Goal: Information Seeking & Learning: Find specific fact

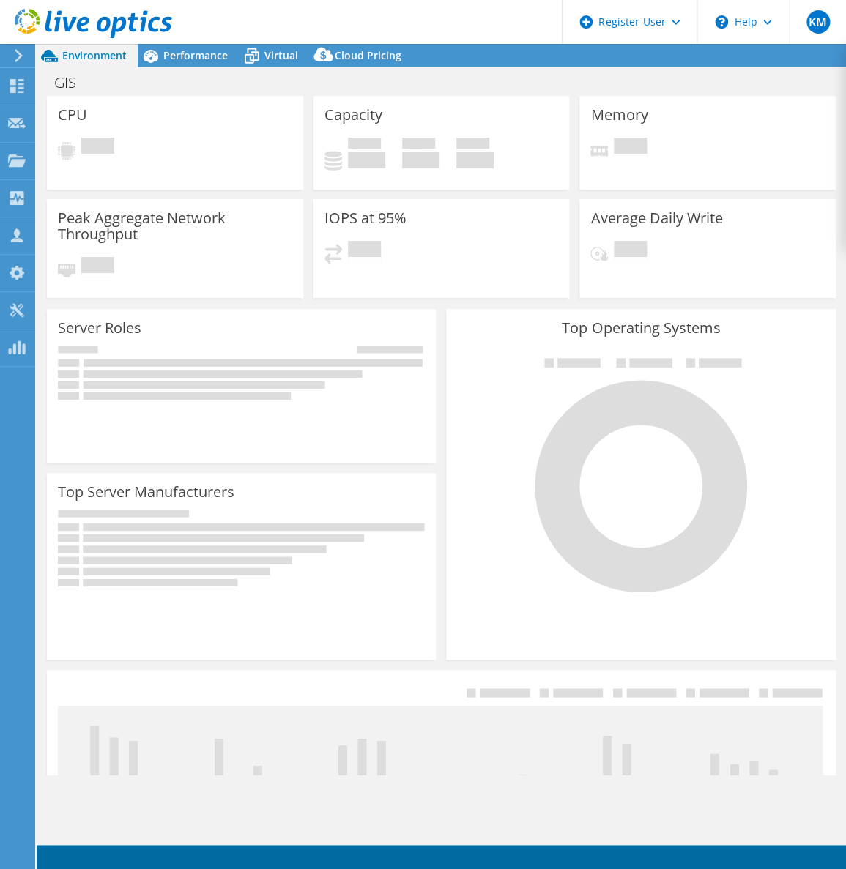
select select "USEast"
select select "USD"
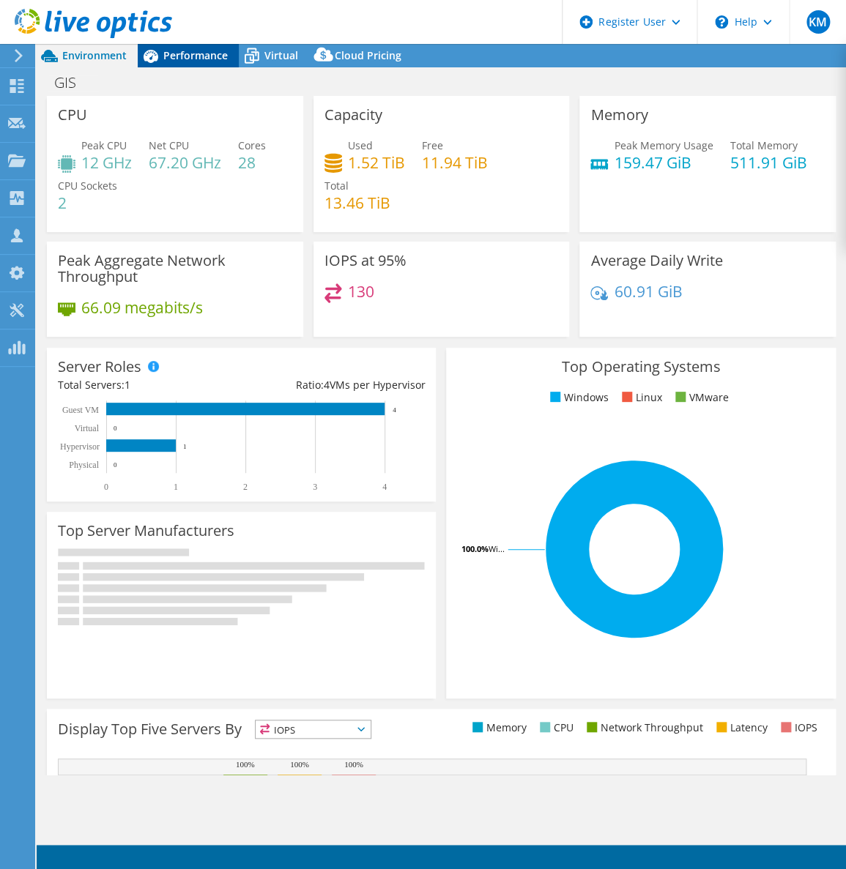
click at [201, 54] on span "Performance" at bounding box center [195, 55] width 64 height 14
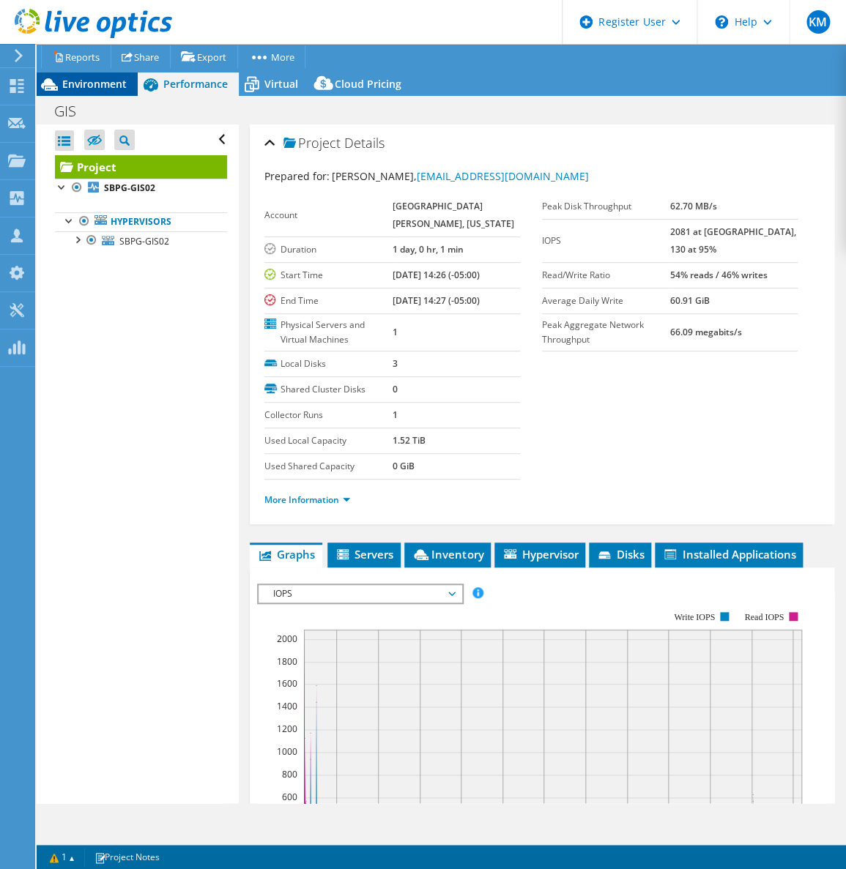
click at [122, 89] on span "Environment" at bounding box center [94, 84] width 64 height 14
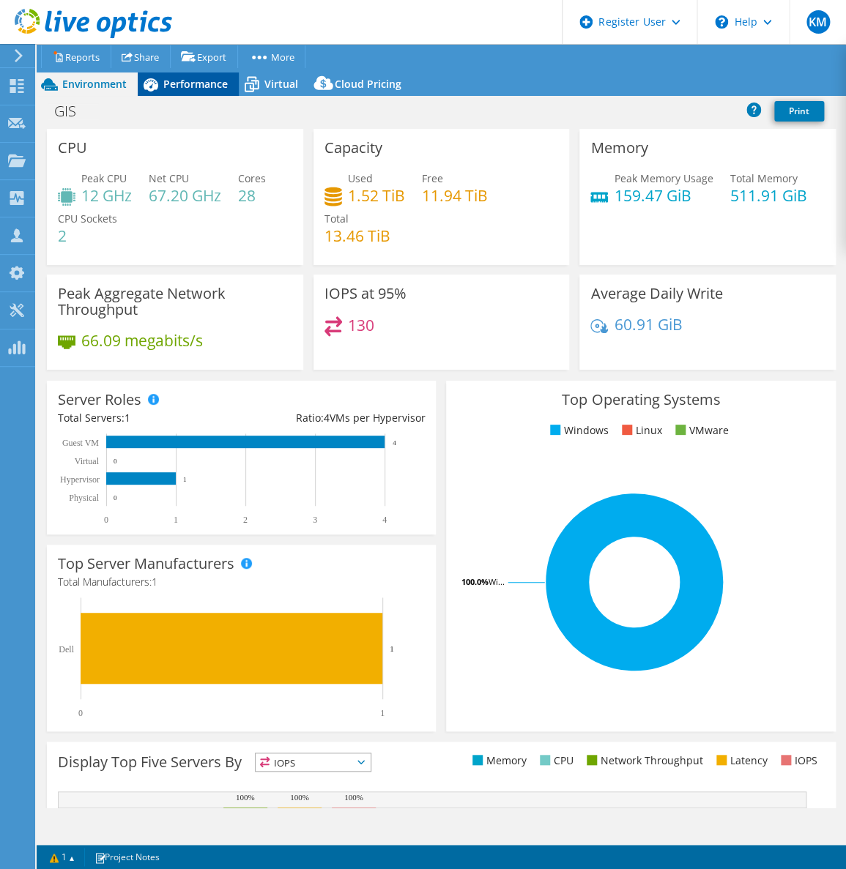
click at [190, 89] on span "Performance" at bounding box center [195, 84] width 64 height 14
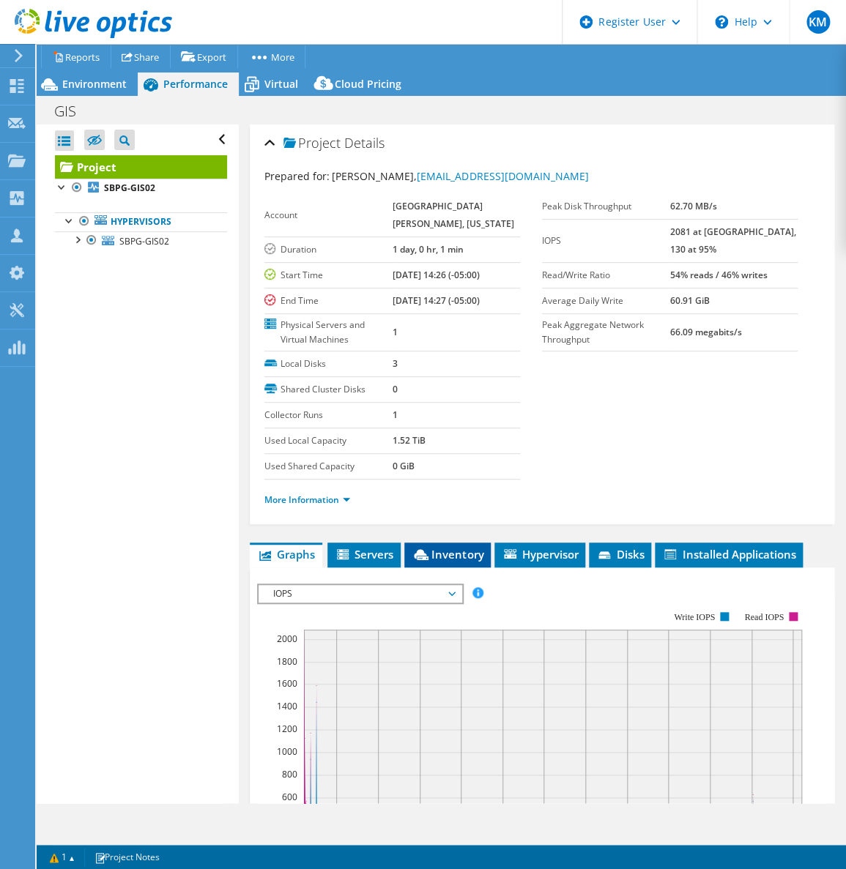
click at [474, 551] on span "Inventory" at bounding box center [447, 554] width 72 height 15
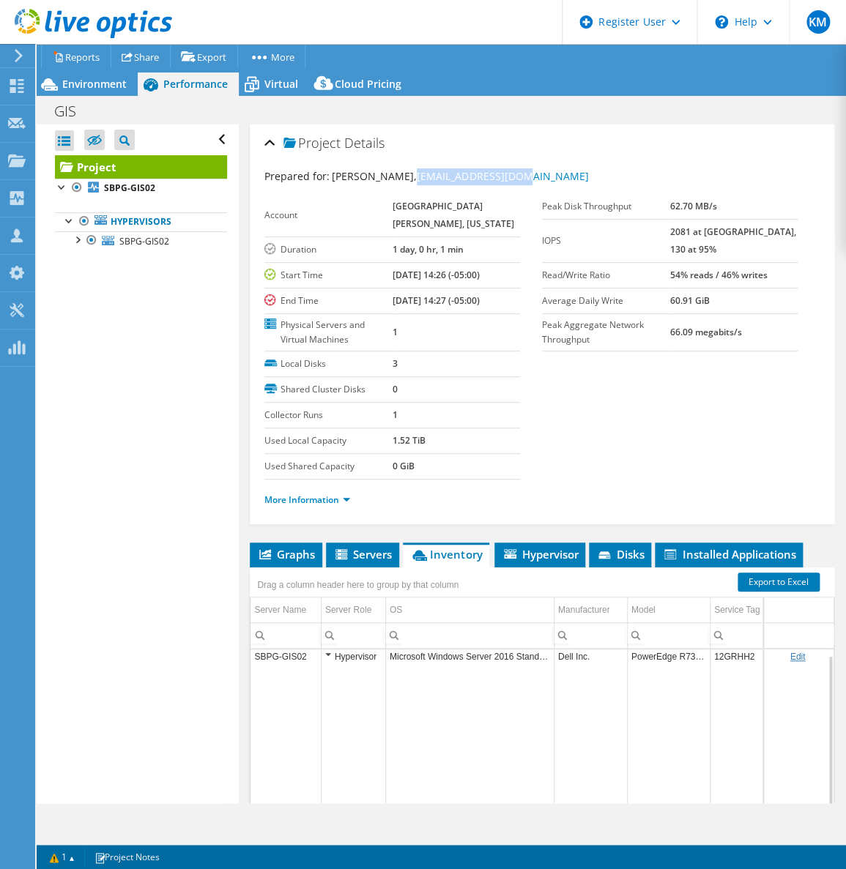
drag, startPoint x: 537, startPoint y: 174, endPoint x: 425, endPoint y: 179, distance: 112.1
click at [425, 179] on div "Prepared for: [PERSON_NAME], [EMAIL_ADDRESS][DOMAIN_NAME]" at bounding box center [541, 176] width 555 height 17
copy link "[EMAIL_ADDRESS][DOMAIN_NAME]"
drag, startPoint x: 529, startPoint y: 358, endPoint x: 541, endPoint y: 370, distance: 16.6
click at [530, 358] on div "Local Disks 3 Shared Cluster Disks 0 Collector Runs 1 Used Local Capacity 1.52 …" at bounding box center [402, 415] width 277 height 128
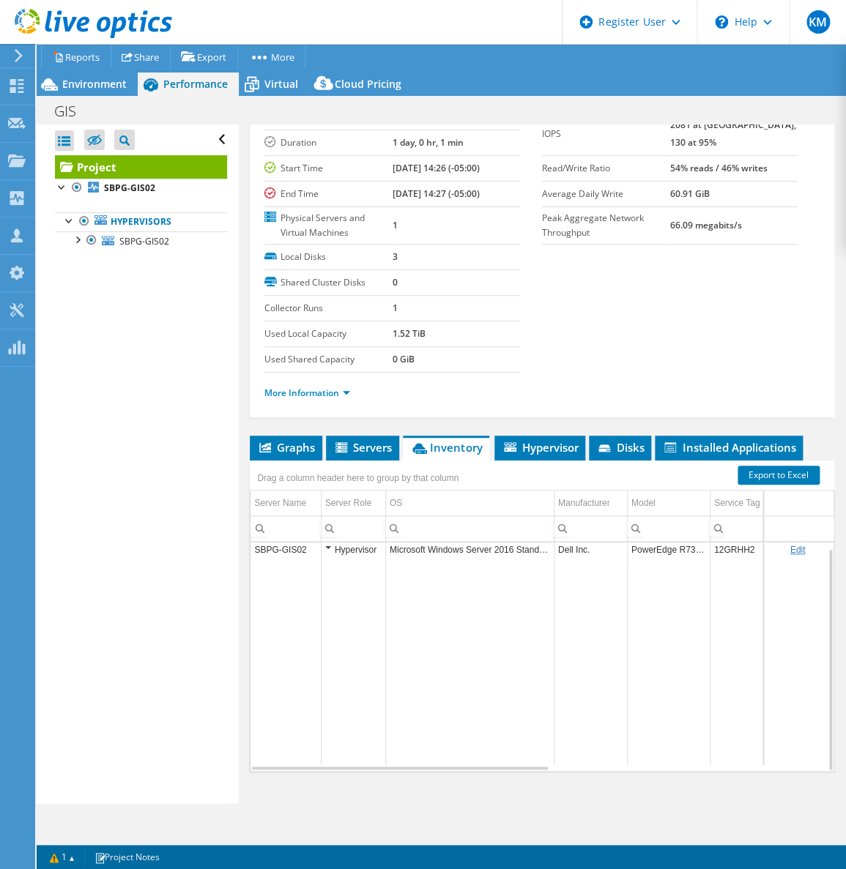
scroll to position [128, 0]
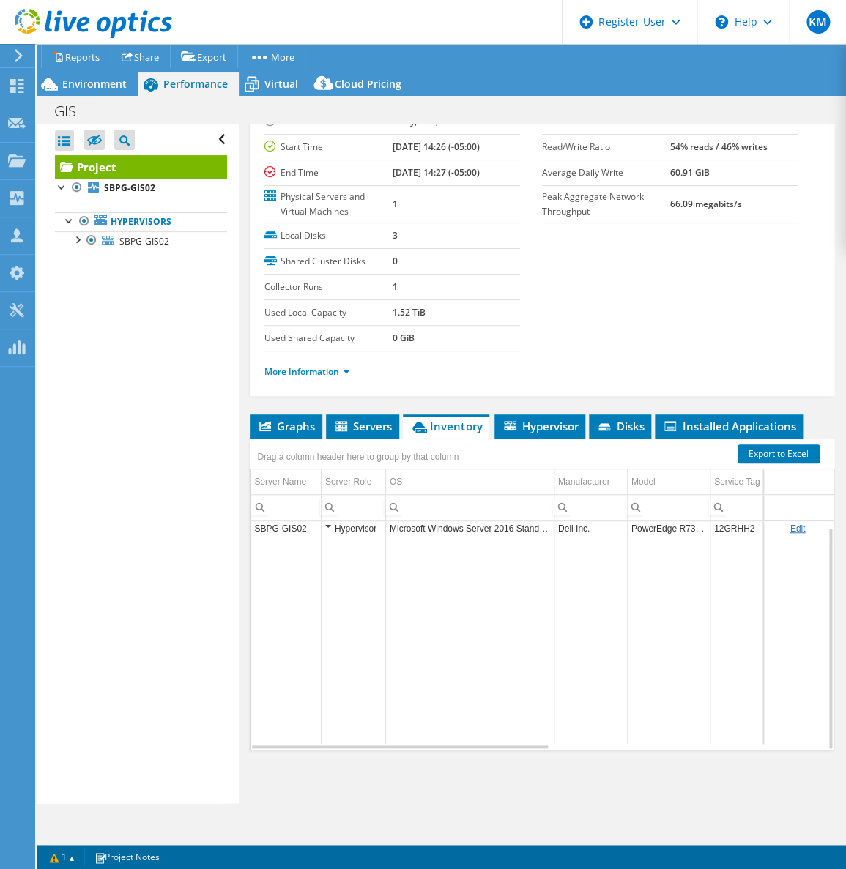
drag, startPoint x: 454, startPoint y: 747, endPoint x: 463, endPoint y: 745, distance: 8.9
click at [461, 746] on div "Graphs Servers Inventory Hypervisor Disks Cluster Disks Installed Applications …" at bounding box center [542, 597] width 584 height 366
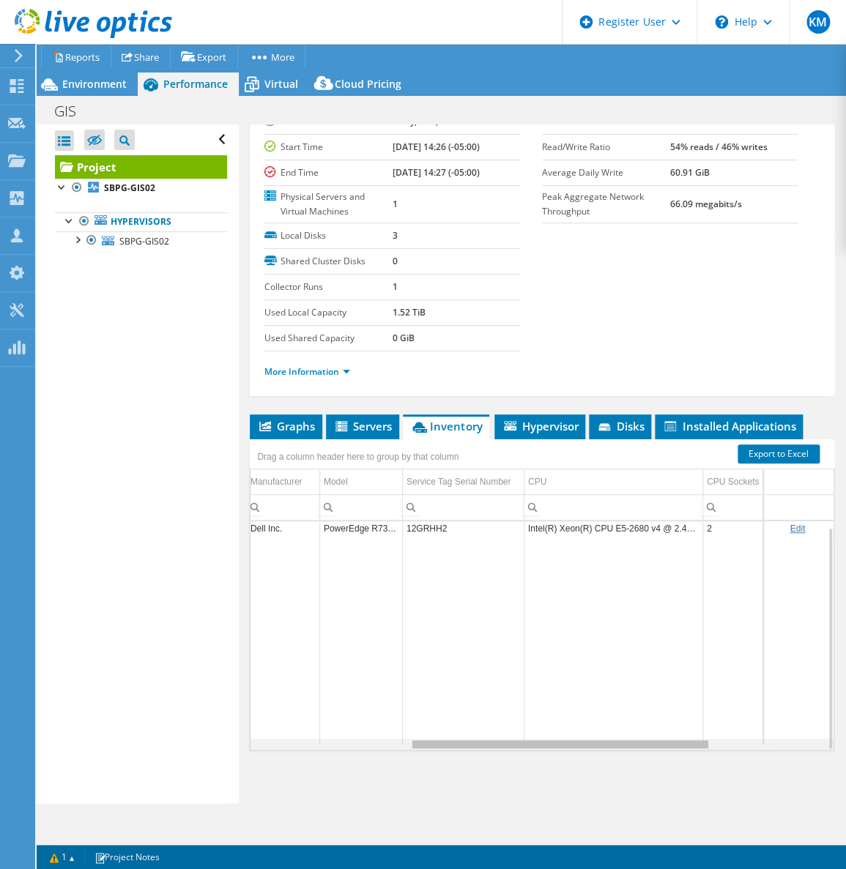
scroll to position [0, 0]
drag, startPoint x: 463, startPoint y: 744, endPoint x: 346, endPoint y: 658, distance: 145.1
click at [406, 710] on body "KM Dell User [PERSON_NAME] [PERSON_NAME][EMAIL_ADDRESS][DOMAIN_NAME] Dell My Pr…" at bounding box center [423, 434] width 846 height 869
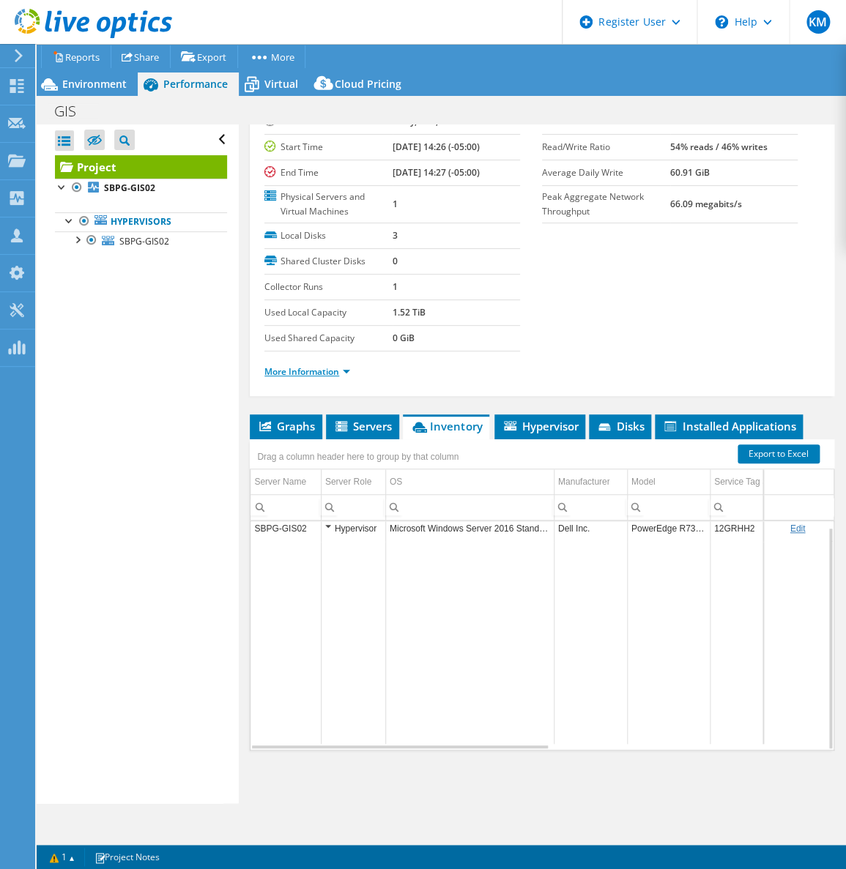
click at [324, 365] on link "More Information" at bounding box center [307, 371] width 86 height 12
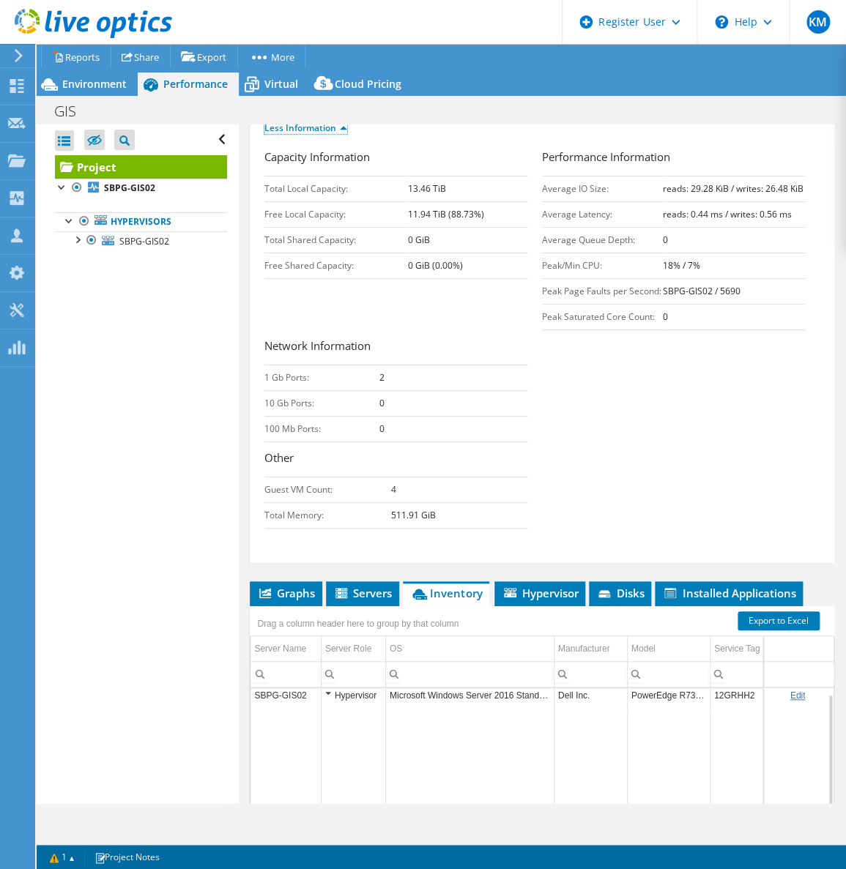
scroll to position [572, 0]
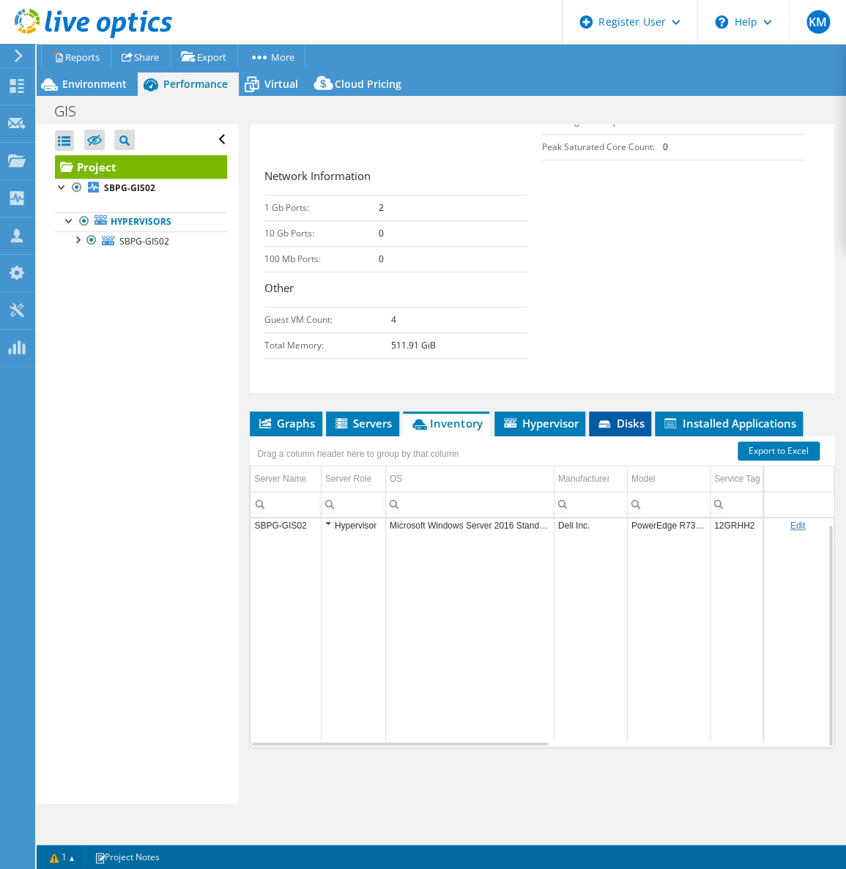
click at [628, 431] on li "Disks" at bounding box center [620, 423] width 62 height 25
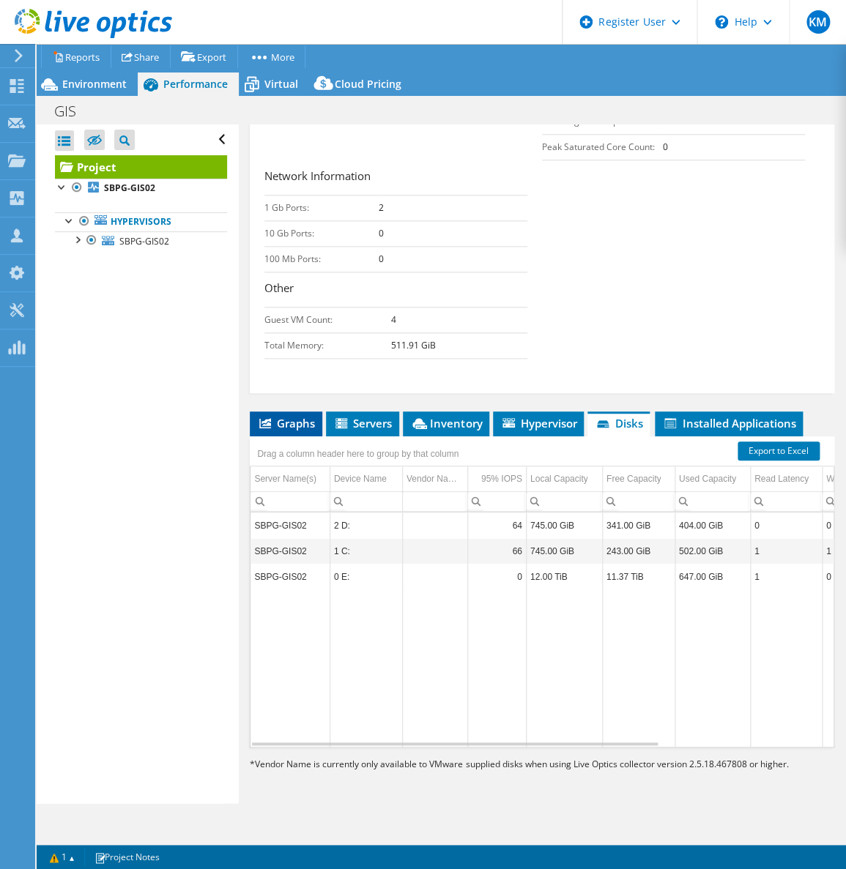
click at [267, 418] on icon at bounding box center [265, 423] width 12 height 10
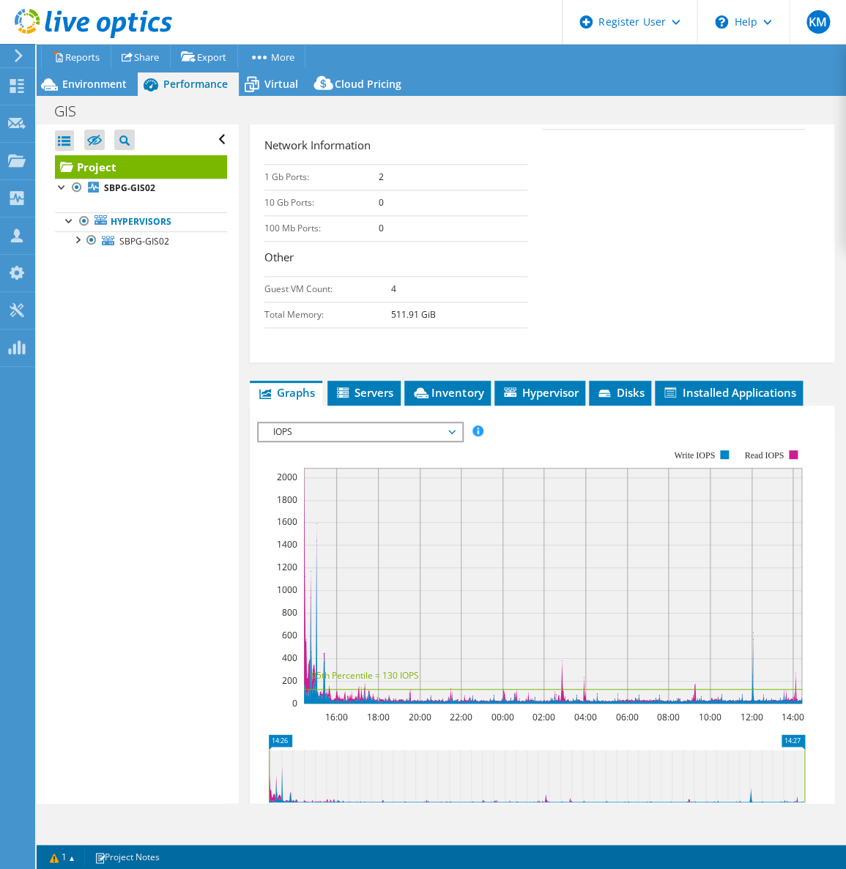
click at [363, 441] on span "IOPS" at bounding box center [360, 432] width 188 height 18
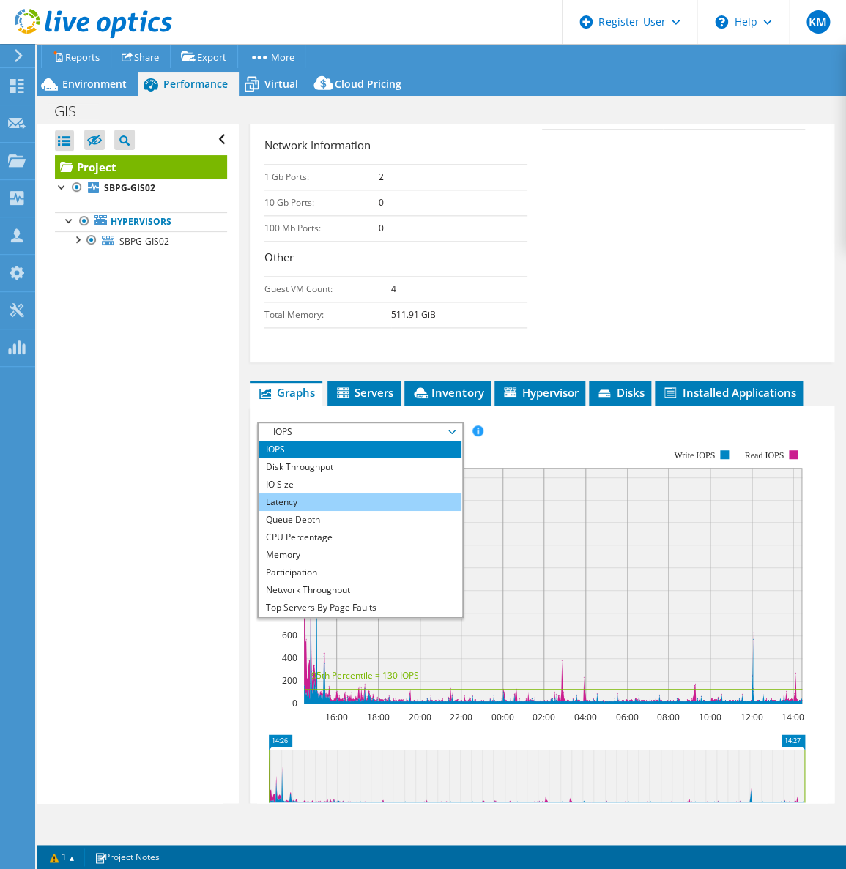
click at [359, 511] on li "Latency" at bounding box center [359, 502] width 203 height 18
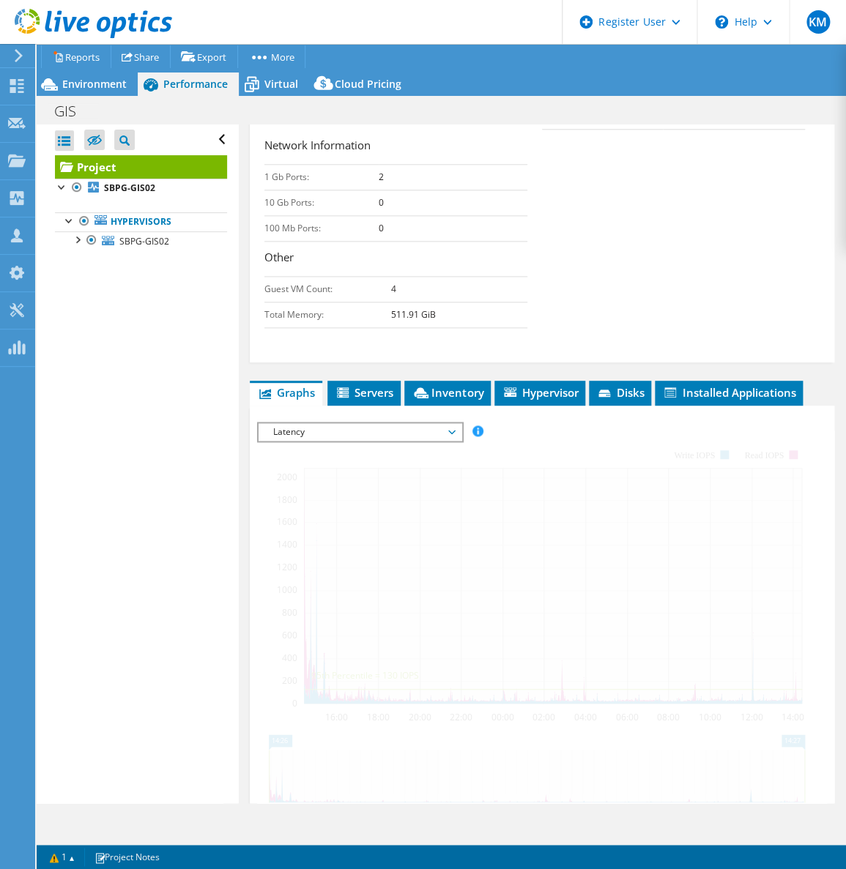
click at [357, 441] on span "Latency" at bounding box center [360, 432] width 188 height 18
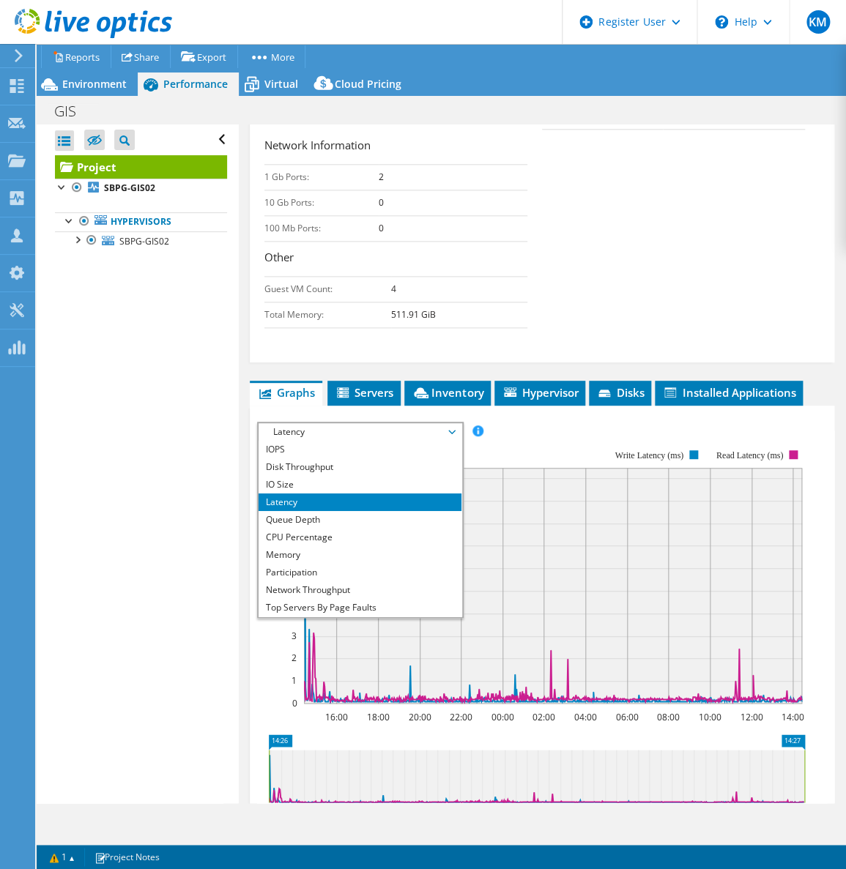
click at [359, 441] on span "Latency" at bounding box center [360, 432] width 188 height 18
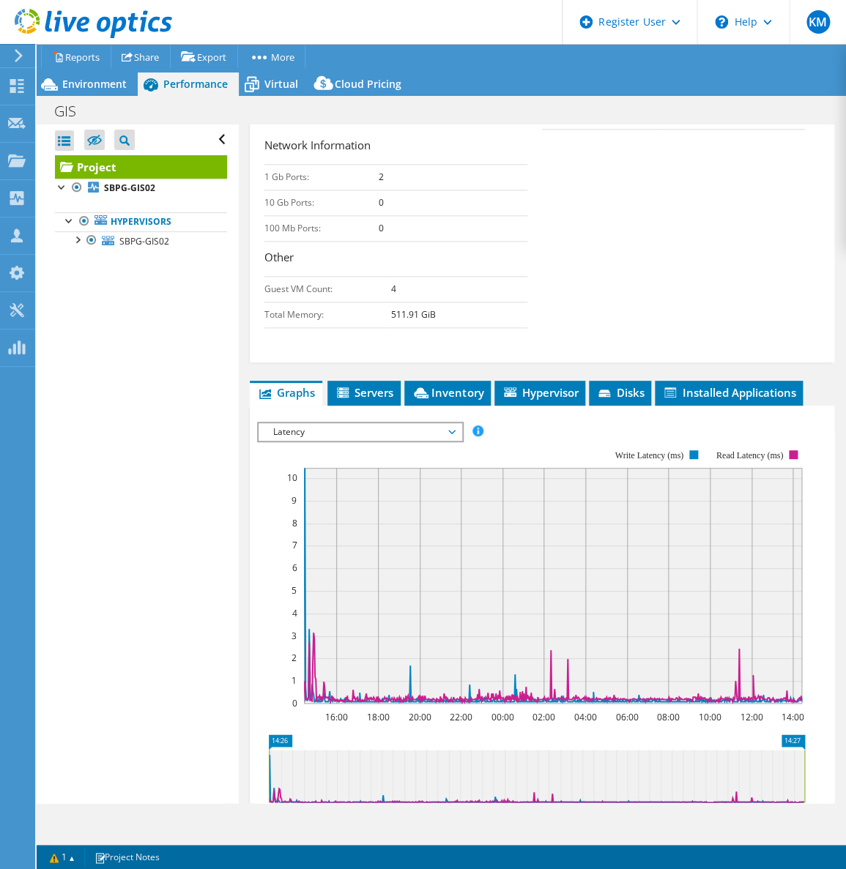
click at [359, 441] on span "Latency" at bounding box center [360, 432] width 188 height 18
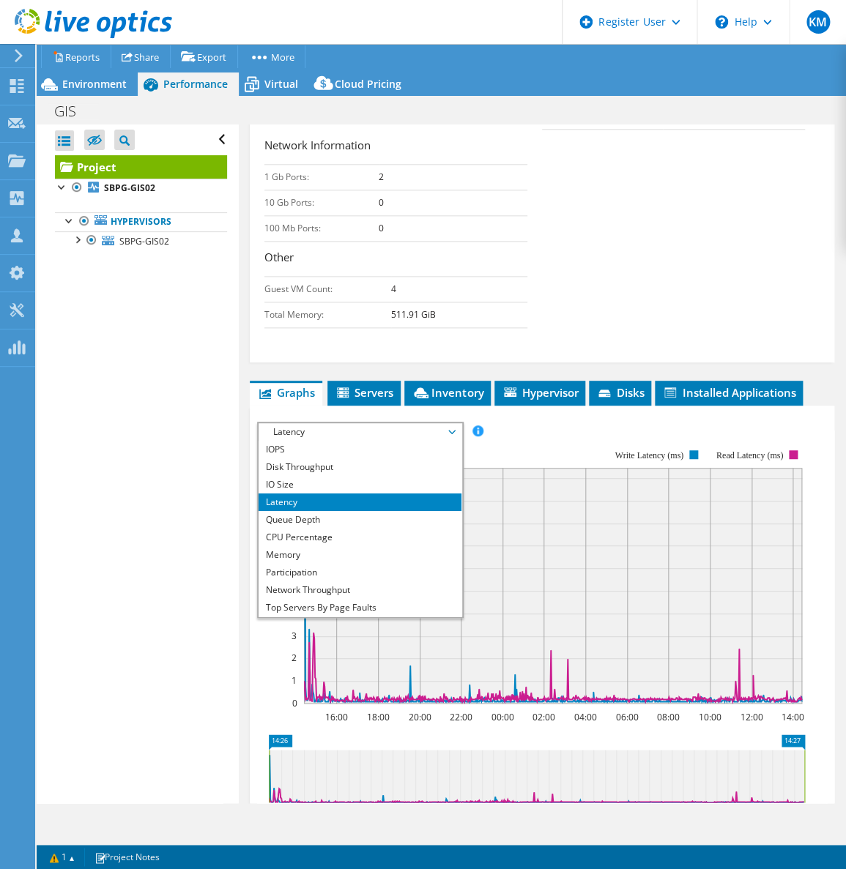
click at [359, 441] on span "Latency" at bounding box center [360, 432] width 188 height 18
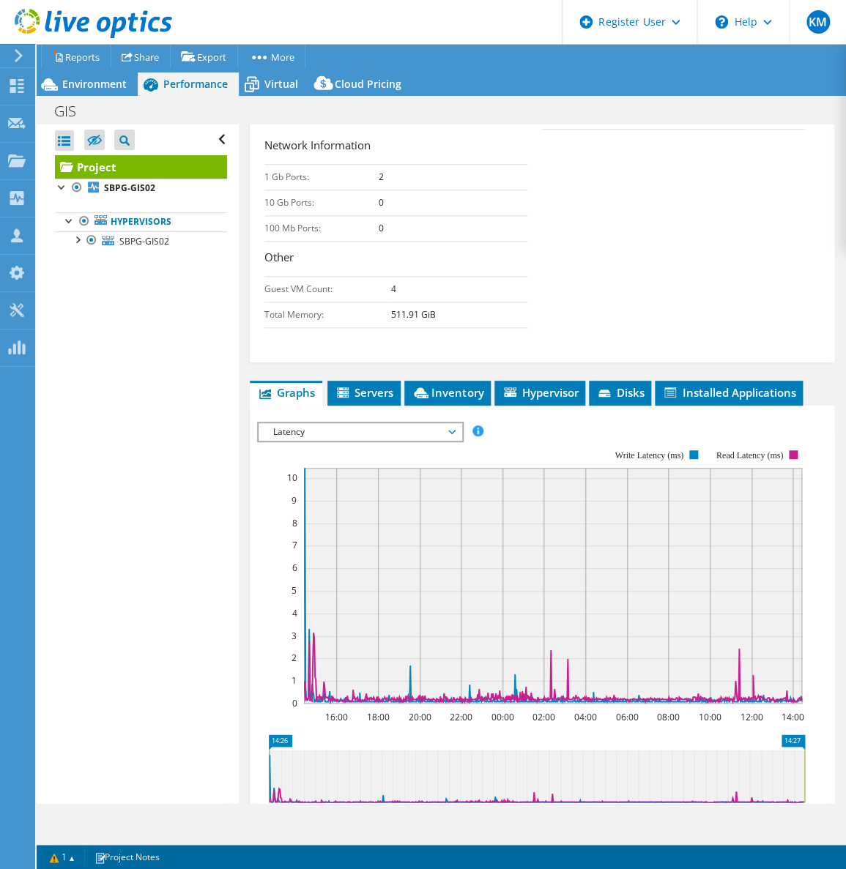
click at [359, 441] on span "Latency" at bounding box center [360, 432] width 188 height 18
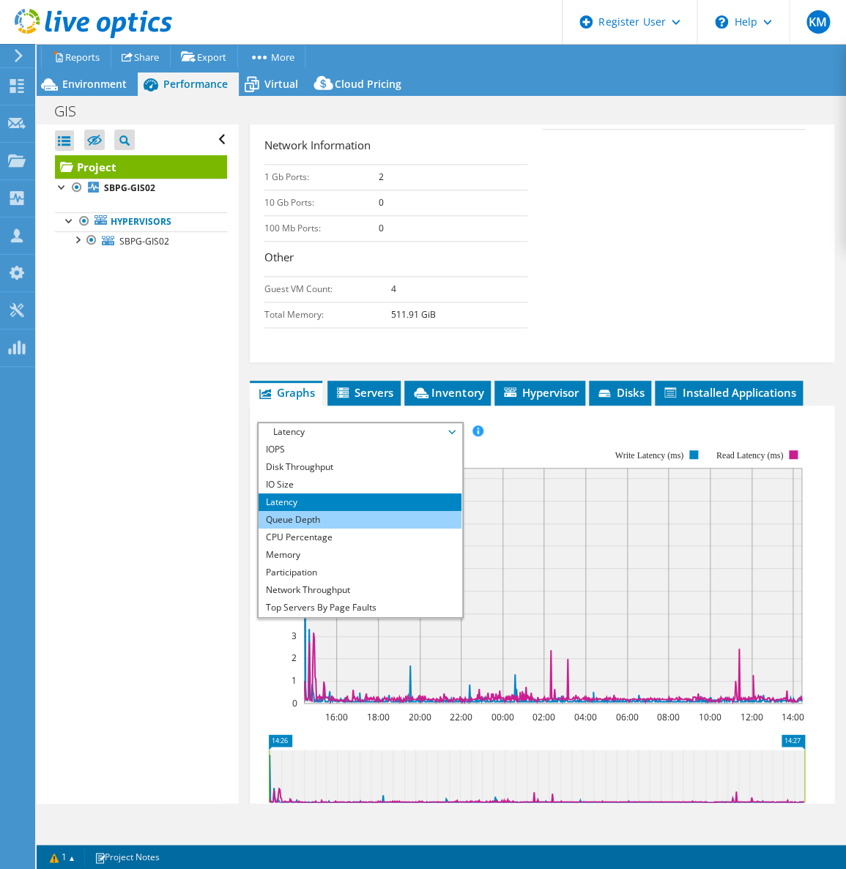
click at [373, 529] on li "Queue Depth" at bounding box center [359, 520] width 203 height 18
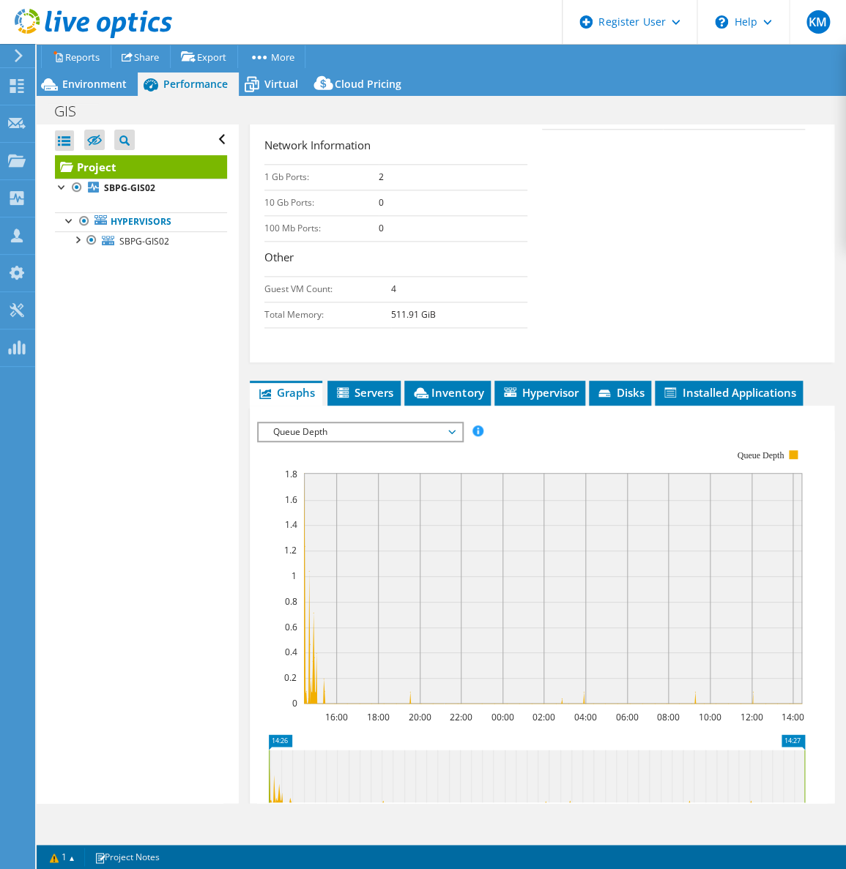
click at [374, 441] on span "Queue Depth" at bounding box center [360, 432] width 188 height 18
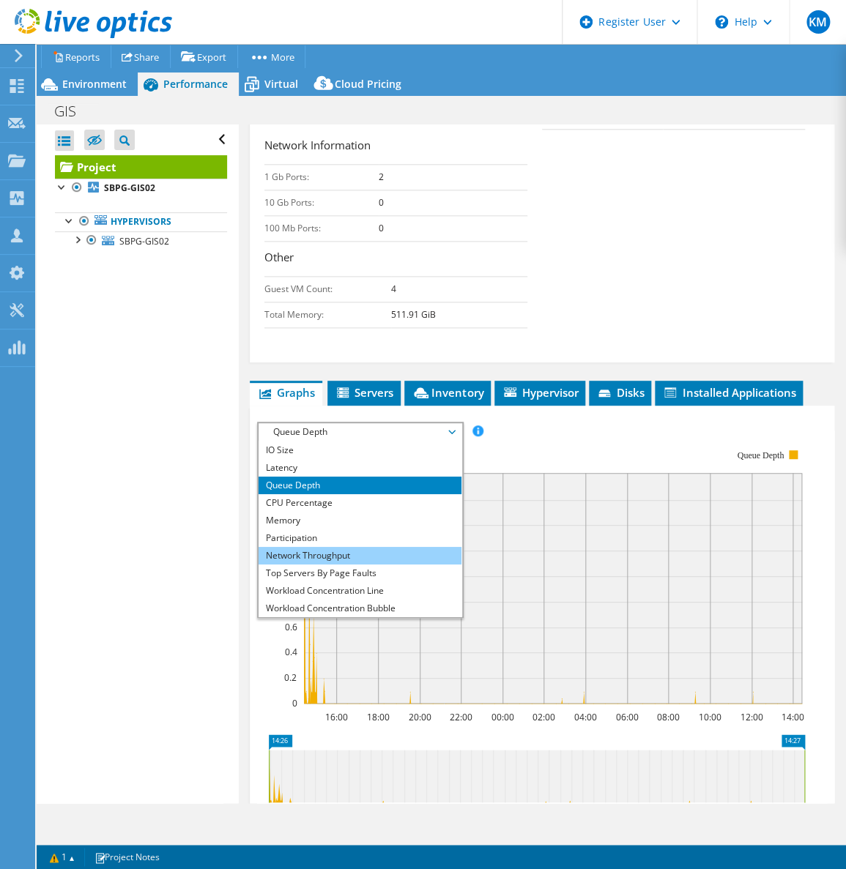
scroll to position [52, 0]
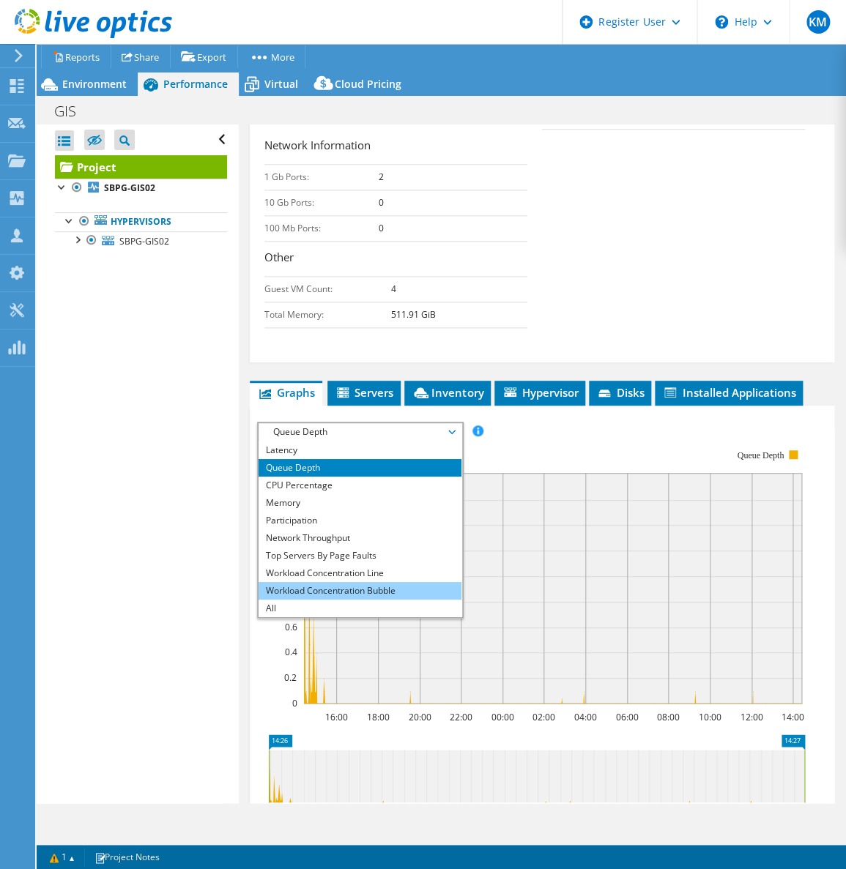
click at [343, 600] on li "Workload Concentration Bubble" at bounding box center [359, 591] width 203 height 18
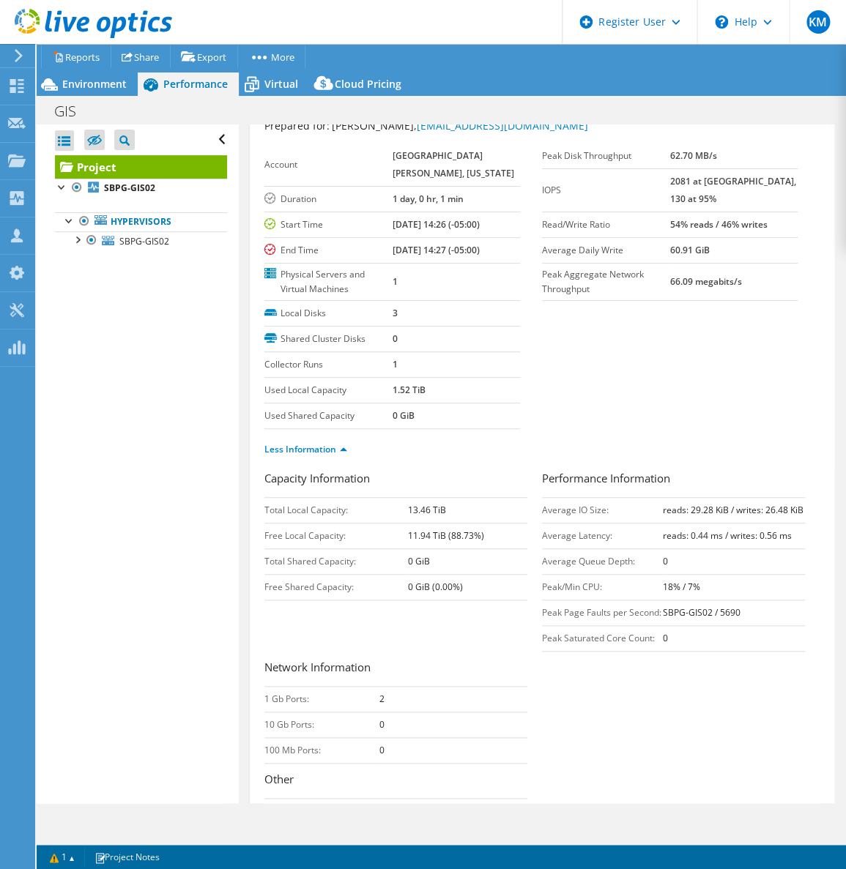
scroll to position [0, 0]
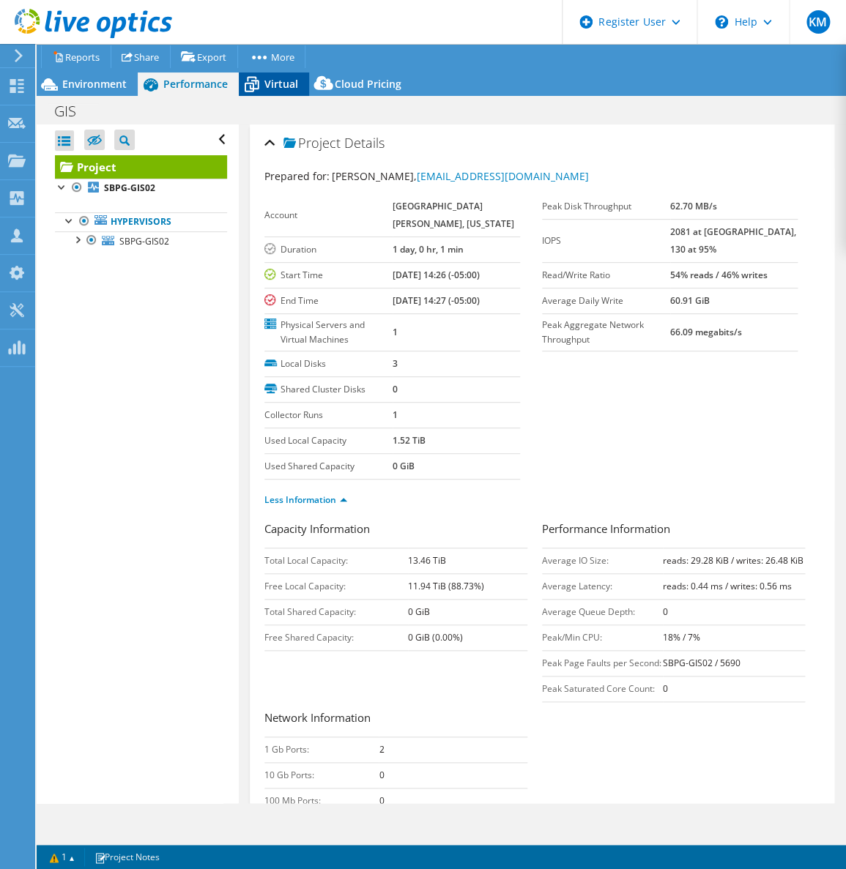
click at [297, 77] on div "Virtual" at bounding box center [274, 83] width 70 height 23
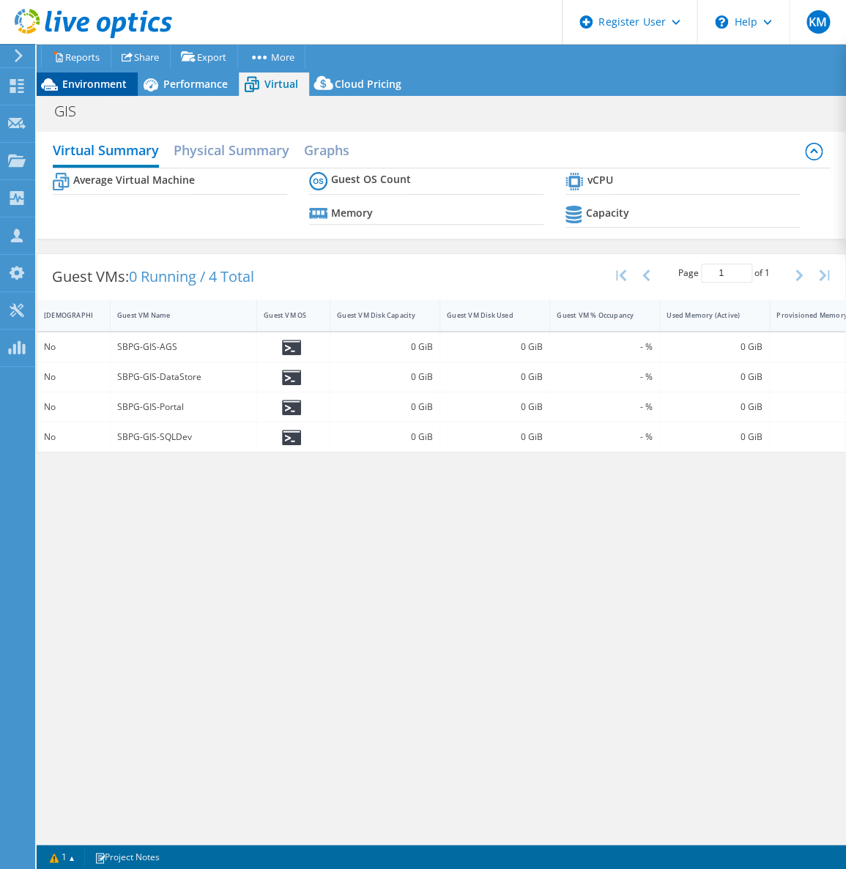
click at [119, 85] on span "Environment" at bounding box center [94, 84] width 64 height 14
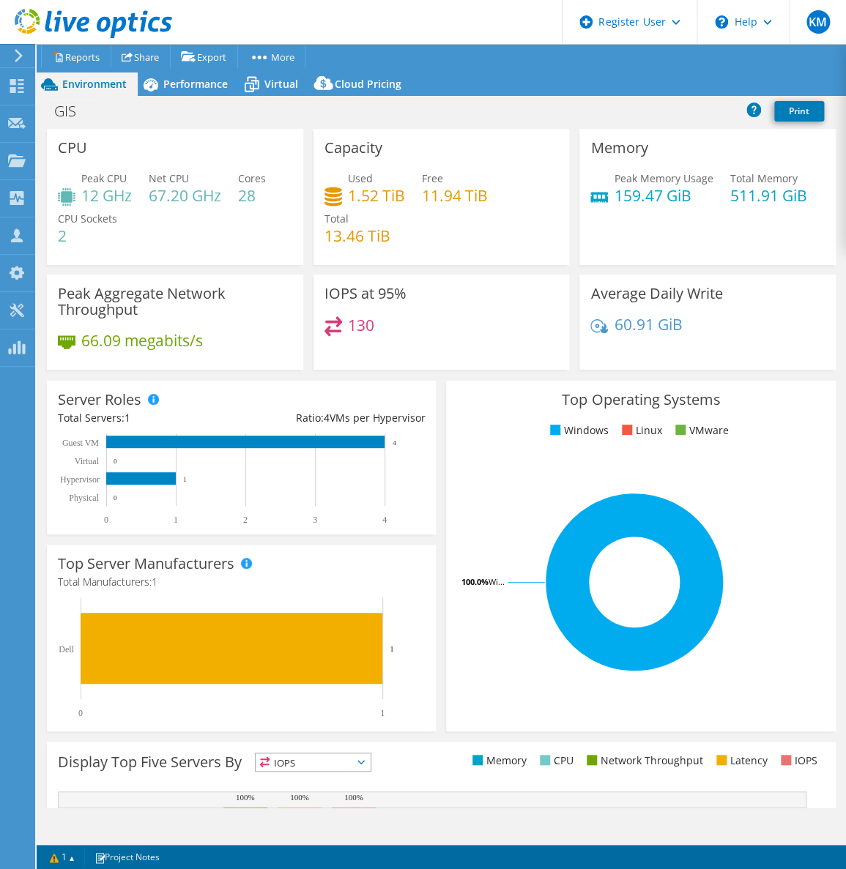
click at [168, 265] on div "CPU Peak CPU 12 GHz Net CPU 67.20 GHz Cores 28 CPU Sockets 2" at bounding box center [175, 202] width 266 height 146
click at [233, 86] on div "Performance" at bounding box center [188, 83] width 101 height 23
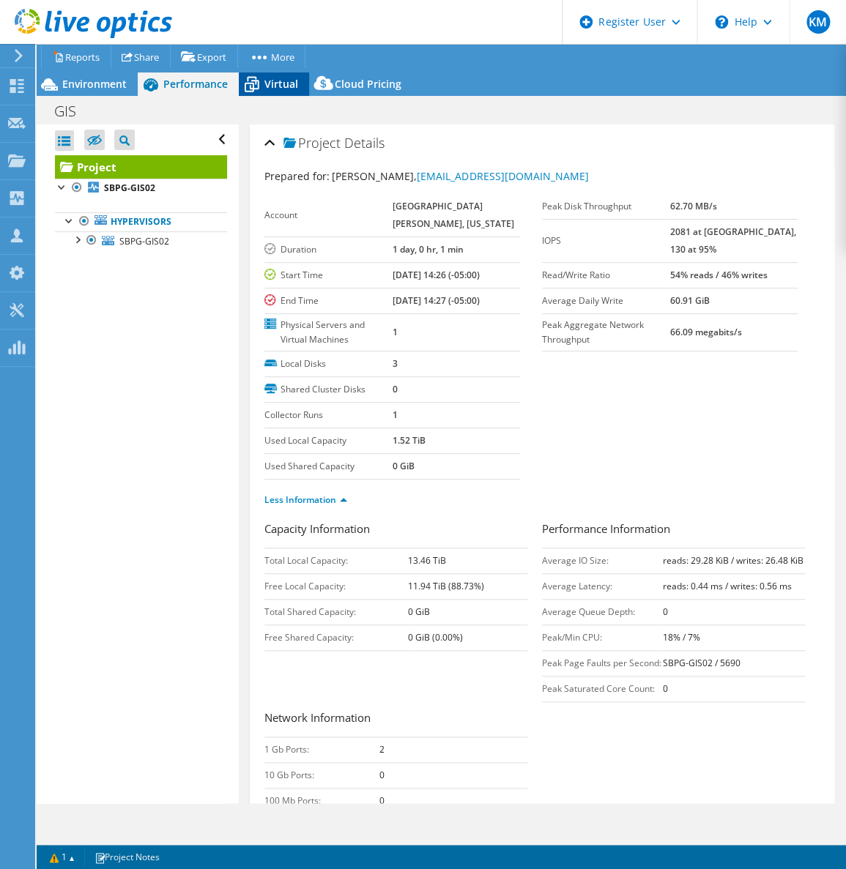
click at [252, 84] on icon at bounding box center [252, 86] width 15 height 12
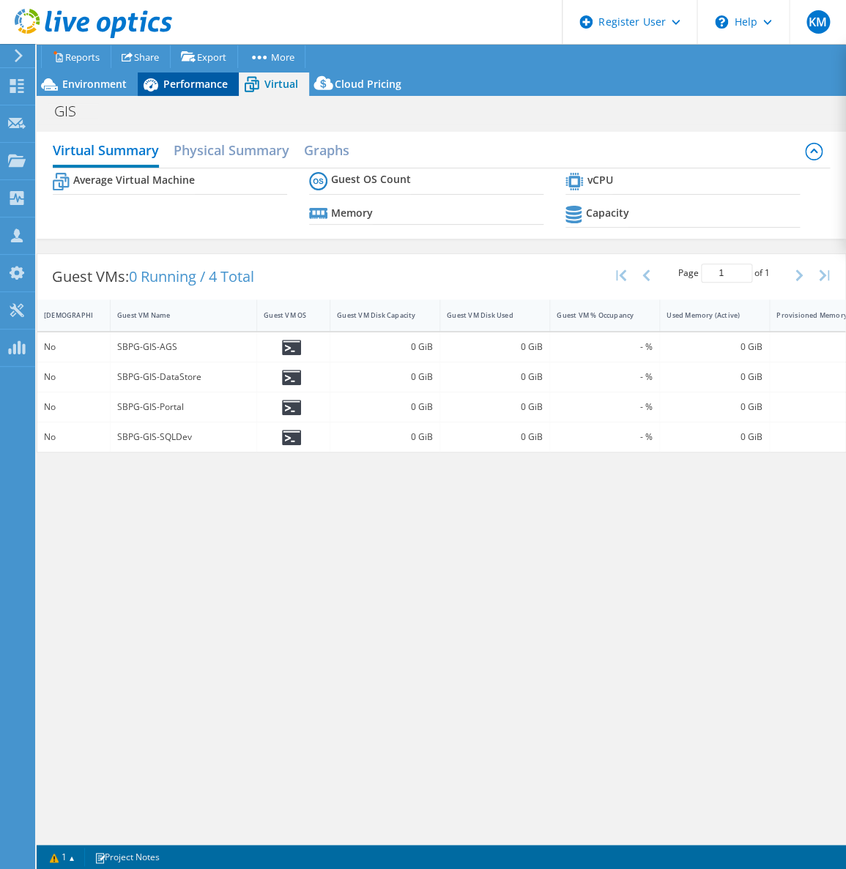
click at [161, 83] on icon at bounding box center [151, 85] width 26 height 26
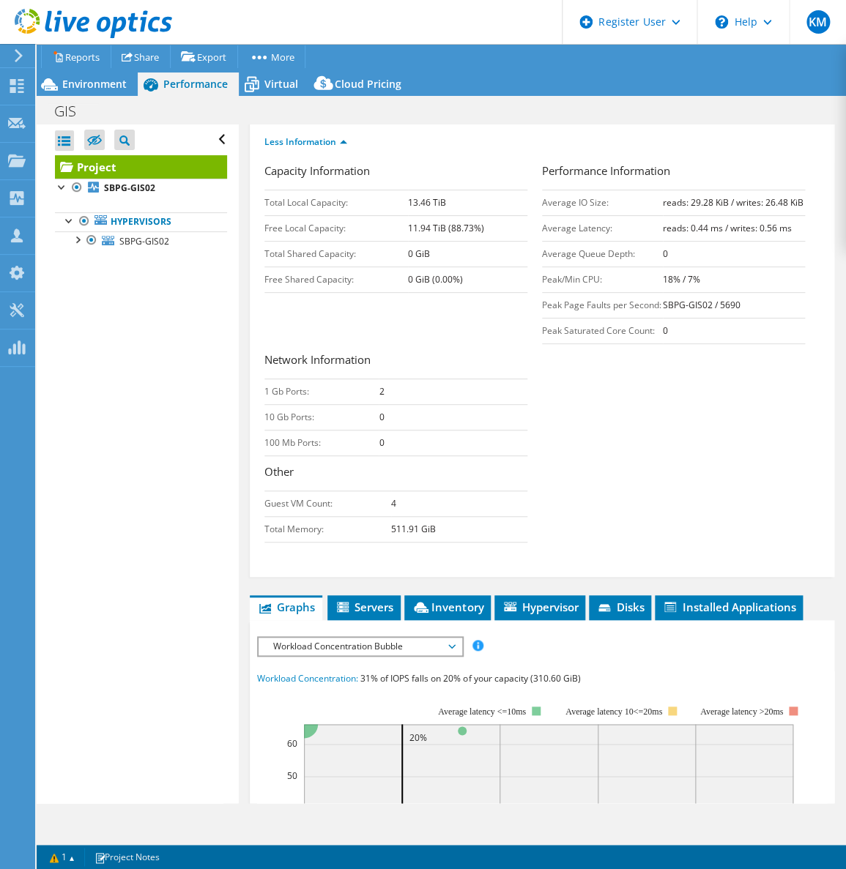
scroll to position [399, 0]
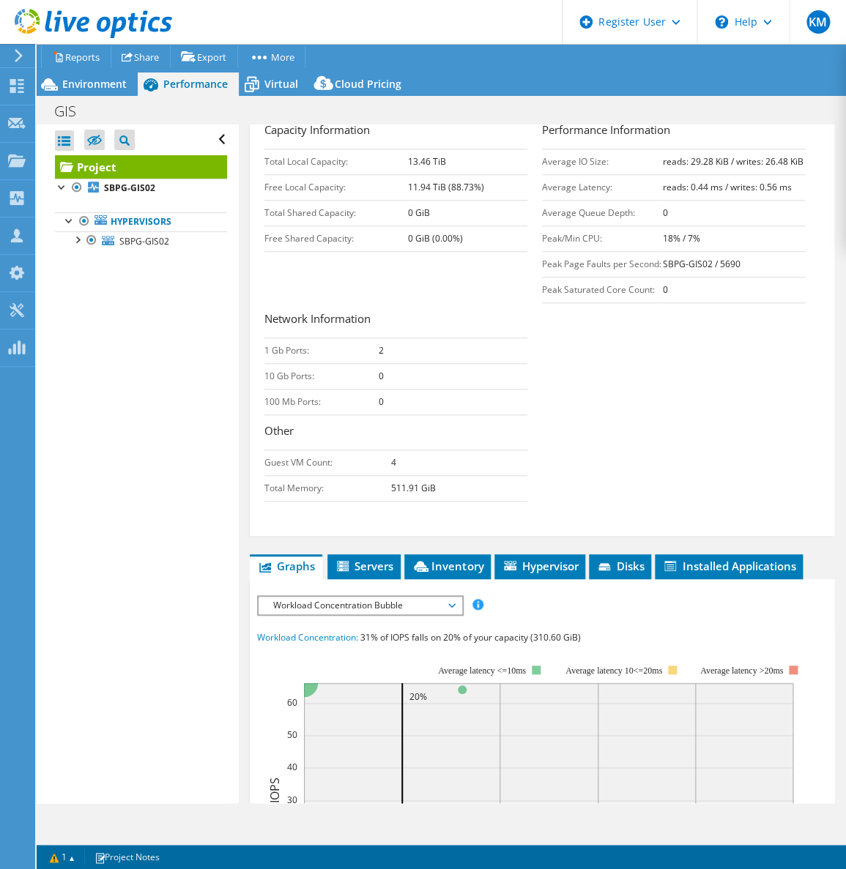
click at [453, 578] on div "Project Details Prepared for: [PERSON_NAME], [EMAIL_ADDRESS][DOMAIN_NAME] Accou…" at bounding box center [542, 481] width 606 height 1512
drag, startPoint x: 460, startPoint y: 597, endPoint x: 460, endPoint y: 583, distance: 13.9
click at [460, 573] on span "Inventory" at bounding box center [447, 566] width 72 height 15
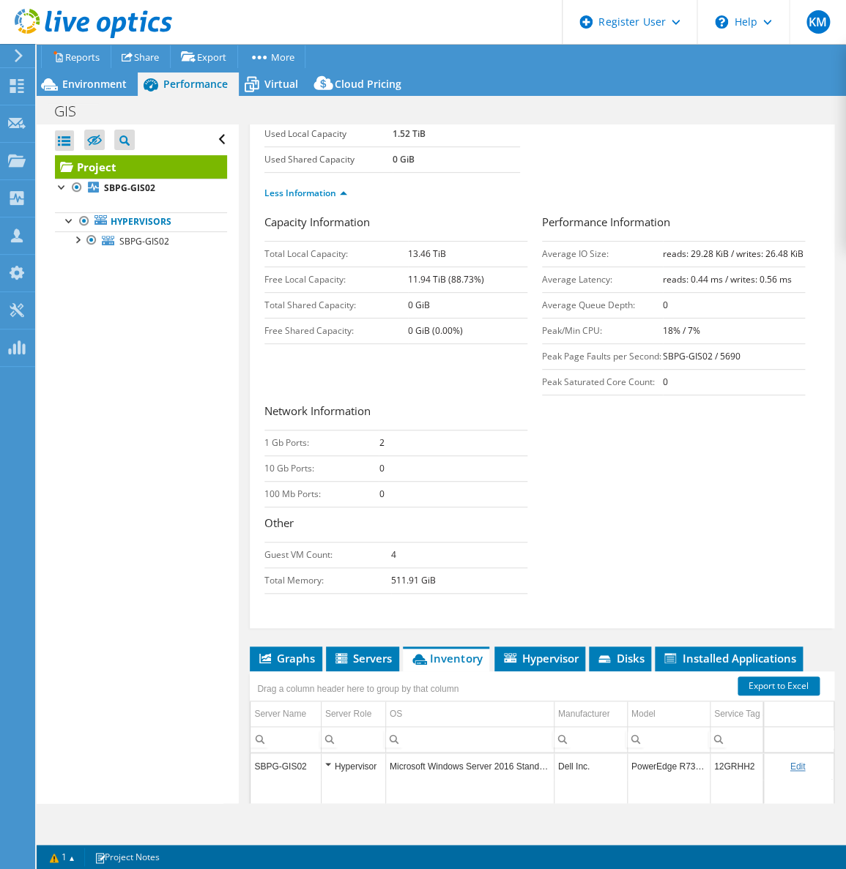
scroll to position [0, 0]
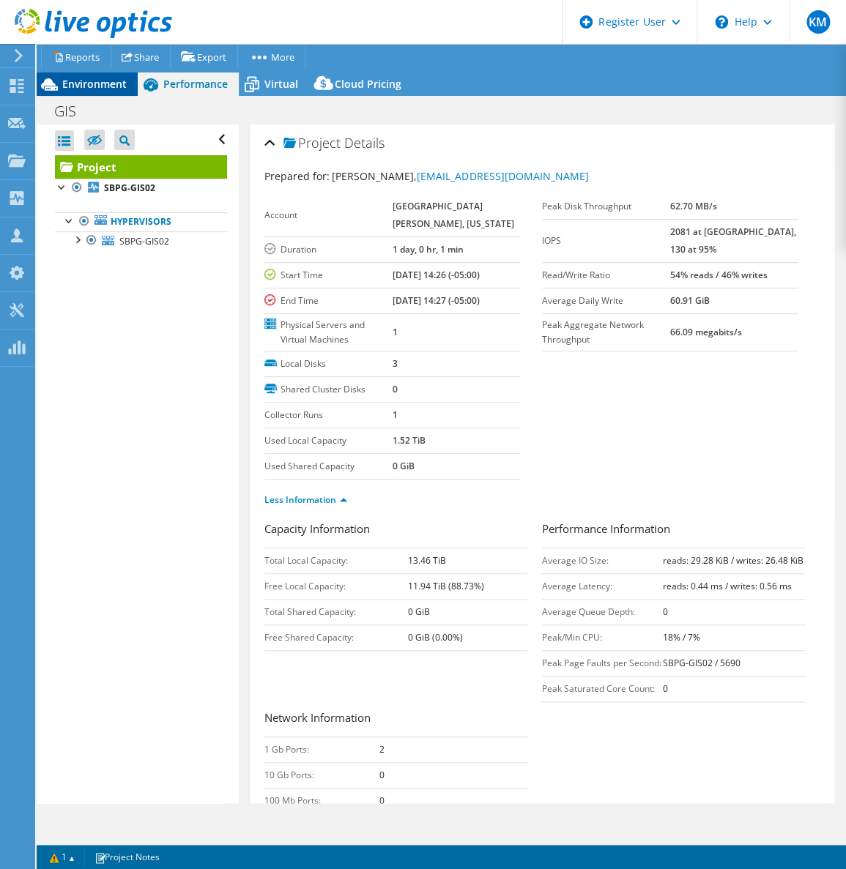
click at [105, 91] on div "Environment" at bounding box center [87, 83] width 101 height 23
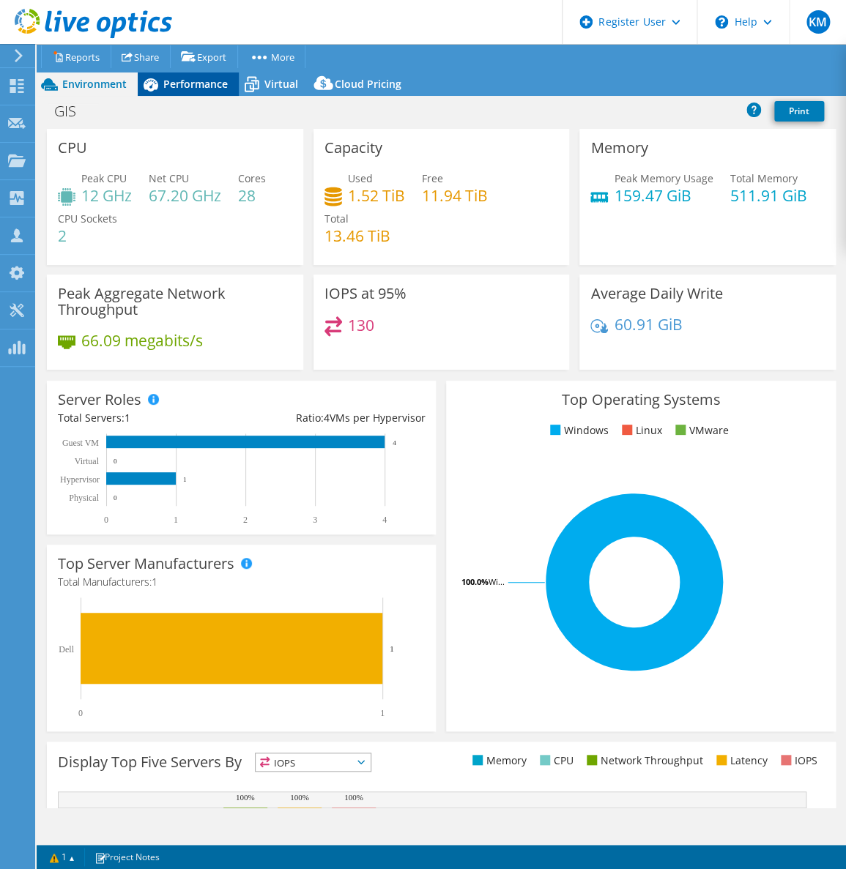
click at [193, 82] on span "Performance" at bounding box center [195, 84] width 64 height 14
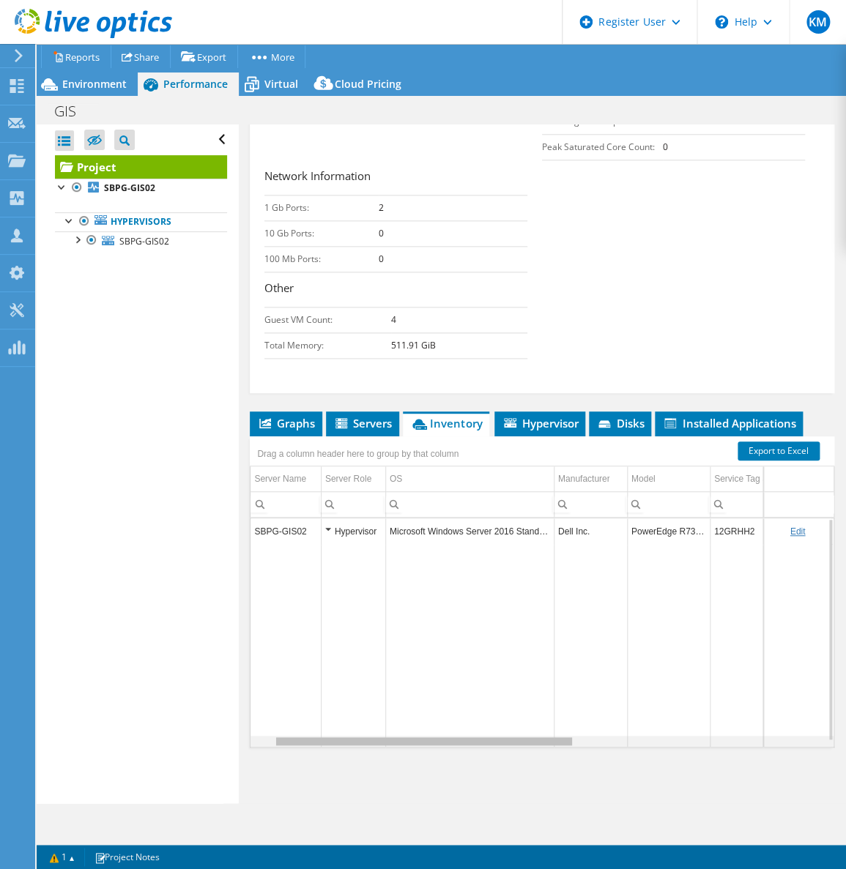
drag, startPoint x: 472, startPoint y: 743, endPoint x: 412, endPoint y: 734, distance: 60.7
click at [413, 735] on body "KM Dell User [PERSON_NAME] [PERSON_NAME][EMAIL_ADDRESS][DOMAIN_NAME] Dell My Pr…" at bounding box center [423, 434] width 846 height 869
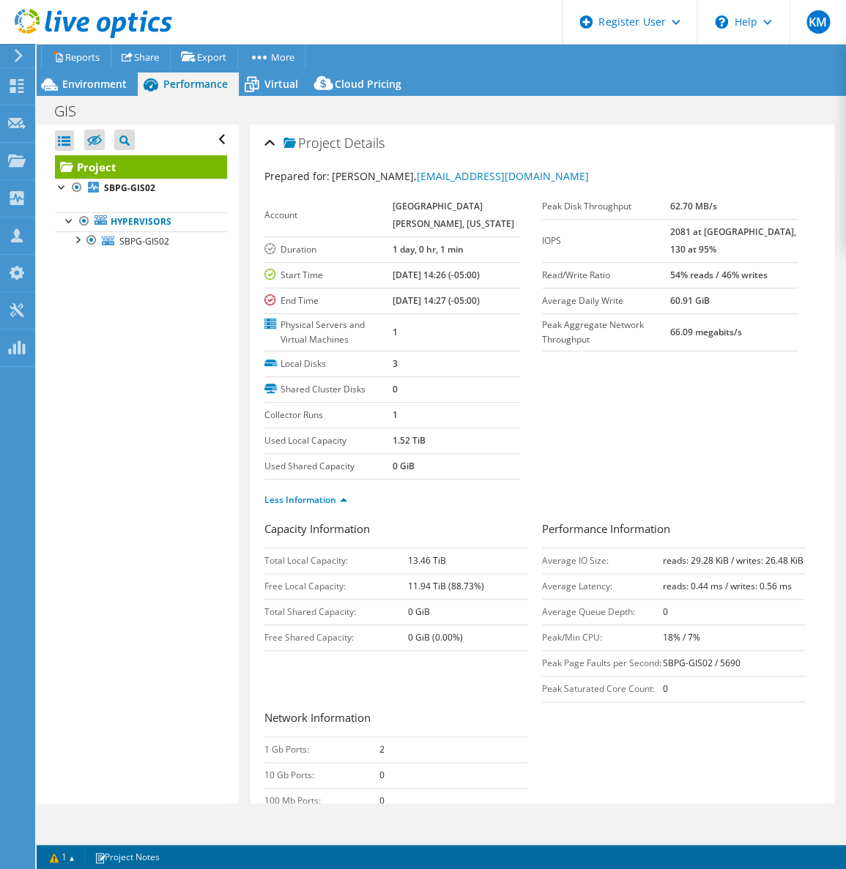
click at [432, 254] on td "1 day, 0 hr, 1 min" at bounding box center [455, 249] width 127 height 26
click at [99, 88] on span "Environment" at bounding box center [94, 84] width 64 height 14
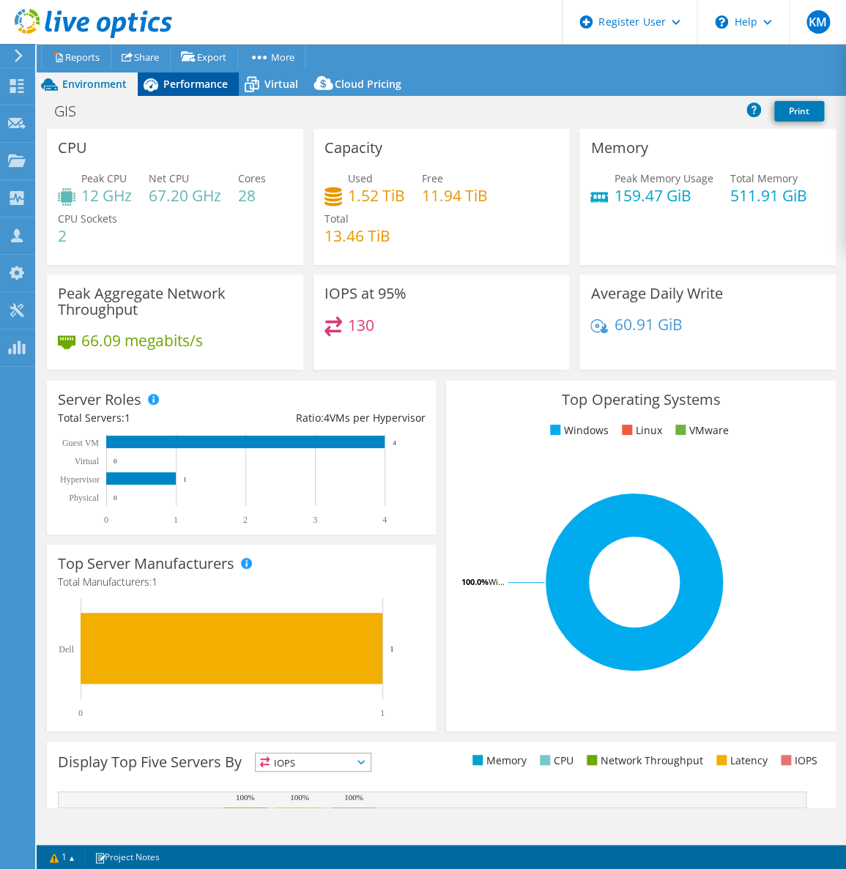
click at [208, 88] on span "Performance" at bounding box center [195, 84] width 64 height 14
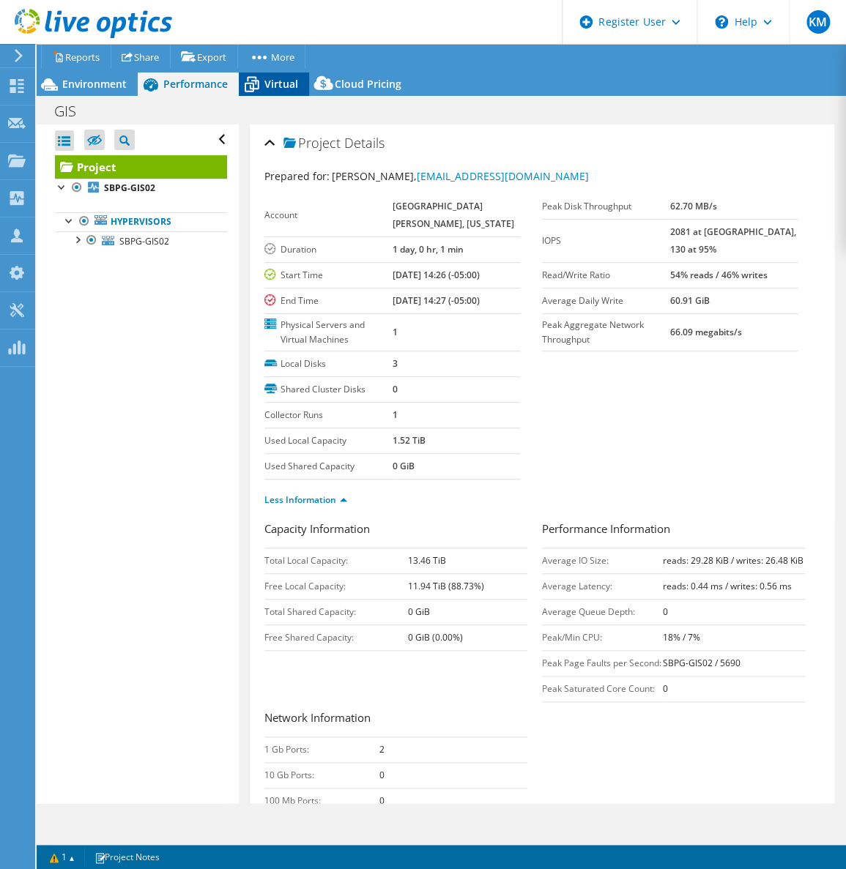
click at [253, 86] on icon at bounding box center [252, 86] width 15 height 12
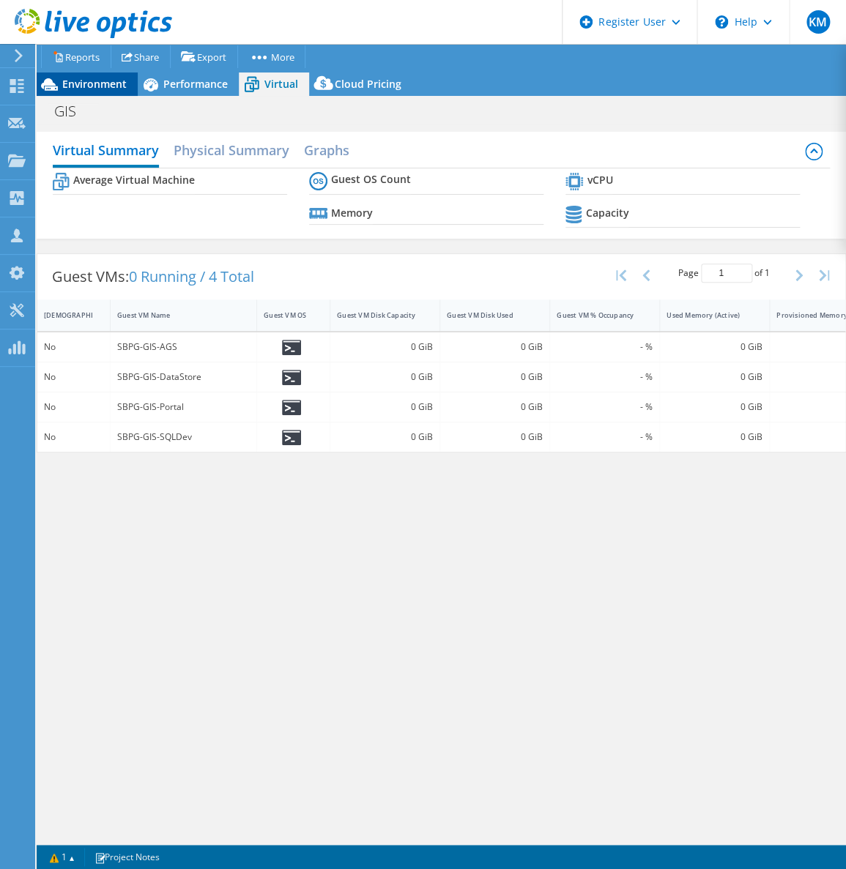
drag, startPoint x: 81, startPoint y: 78, endPoint x: 107, endPoint y: 78, distance: 25.6
click at [81, 78] on span "Environment" at bounding box center [94, 84] width 64 height 14
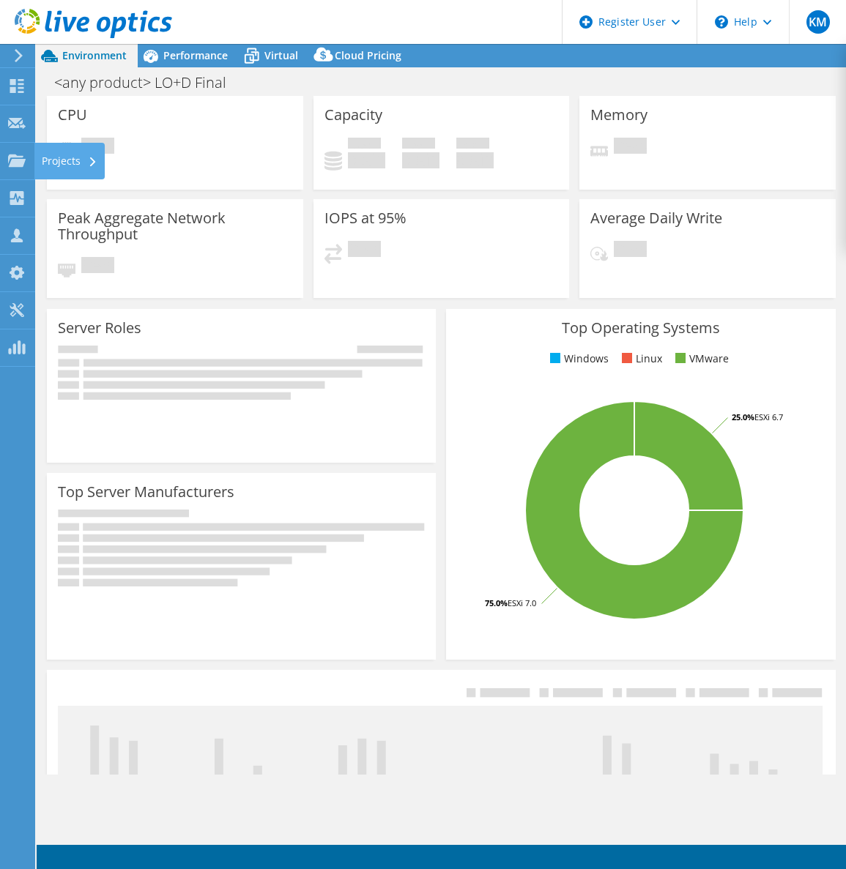
select select "USWest"
select select "USD"
drag, startPoint x: 0, startPoint y: 0, endPoint x: 29, endPoint y: 169, distance: 171.6
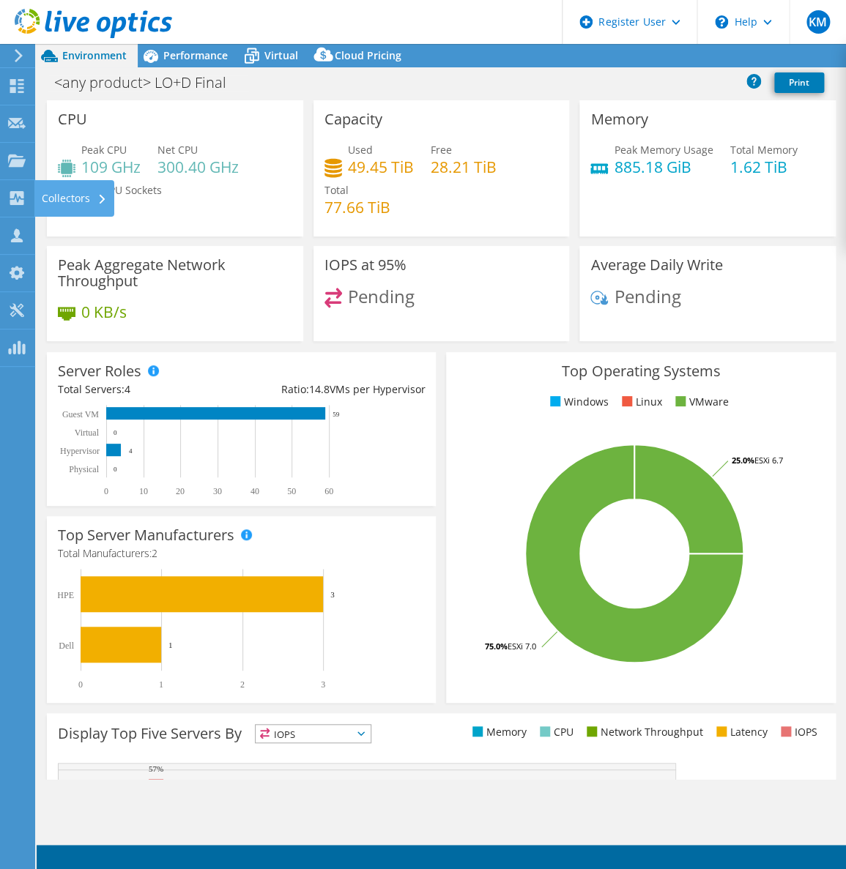
click at [78, 185] on div "Collectors" at bounding box center [74, 198] width 80 height 37
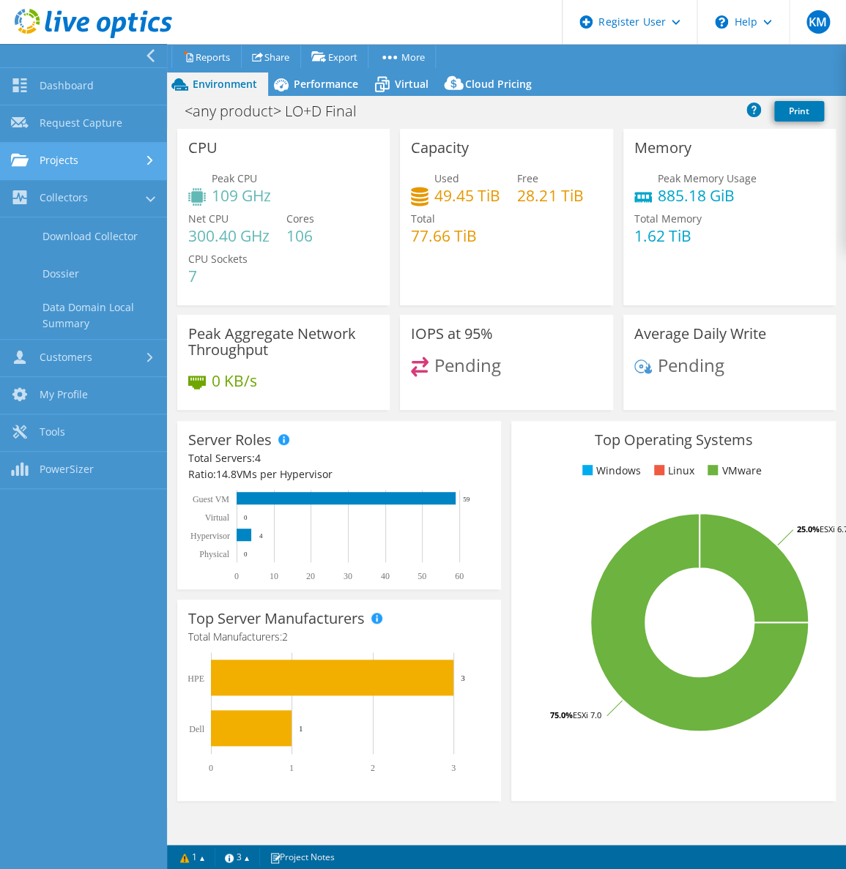
click at [48, 168] on link "Projects" at bounding box center [83, 161] width 167 height 37
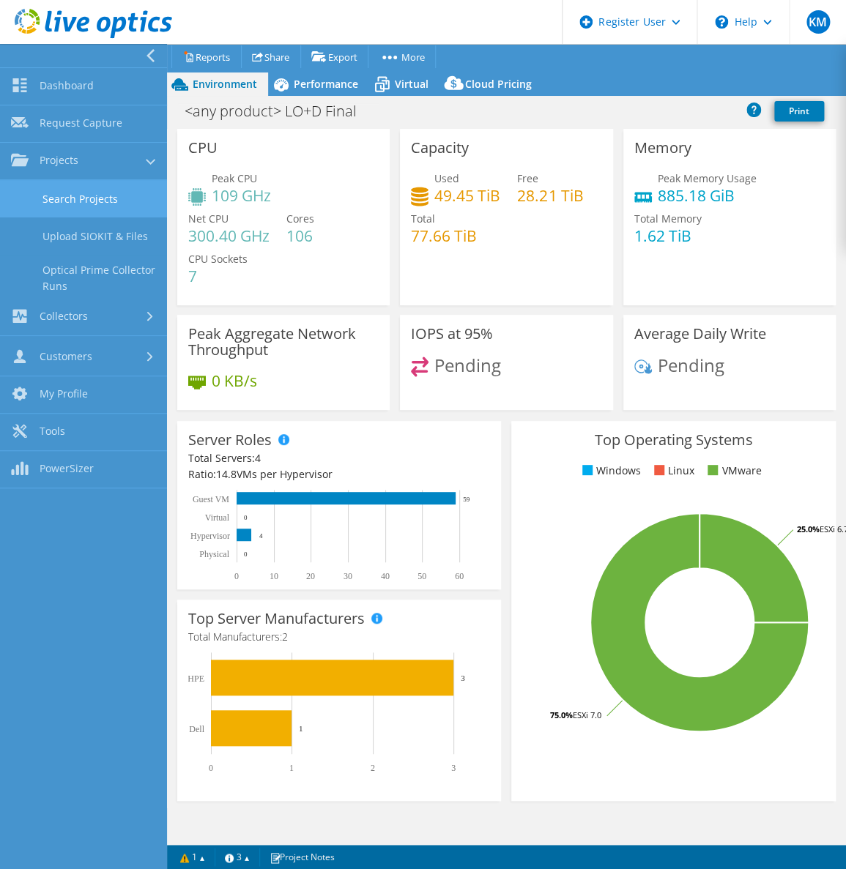
click at [63, 201] on link "Search Projects" at bounding box center [83, 198] width 167 height 37
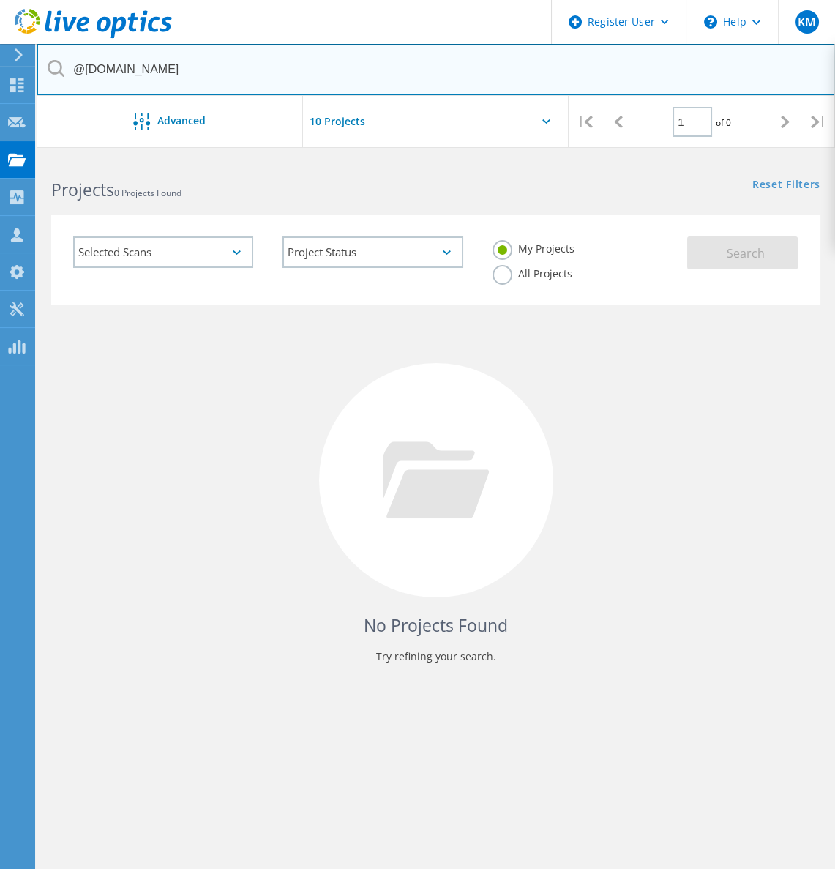
click at [141, 62] on input "@fbsw.com" at bounding box center [436, 69] width 799 height 51
paste input "[EMAIL_ADDRESS][DOMAIN_NAME]"
type input "[EMAIL_ADDRESS][DOMAIN_NAME]"
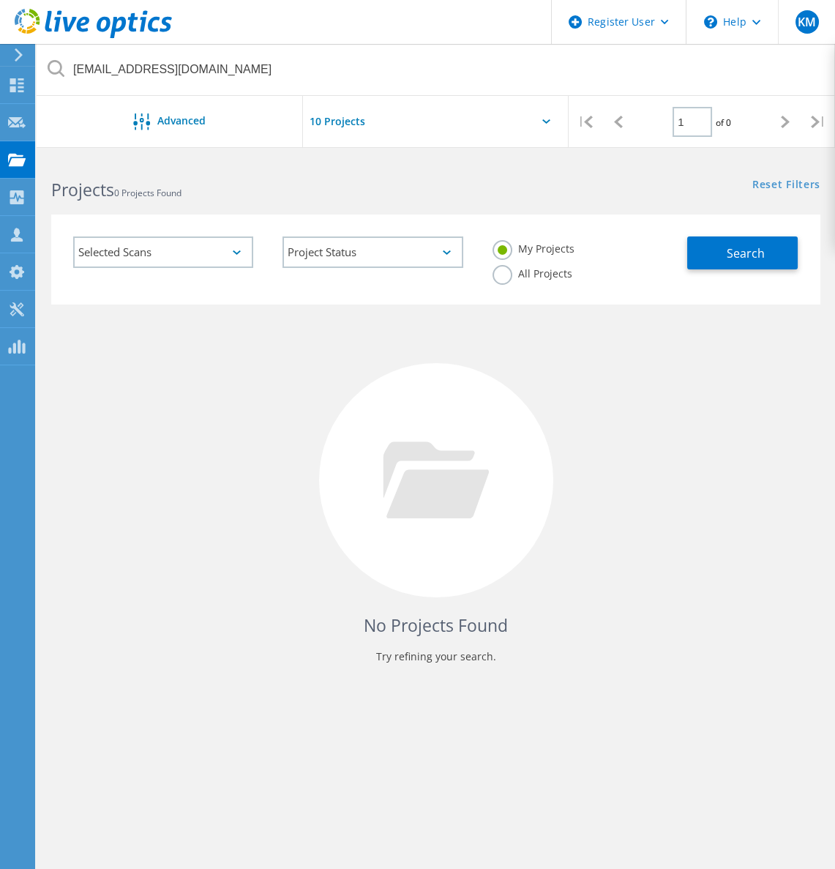
click at [560, 272] on label "All Projects" at bounding box center [533, 272] width 80 height 14
click at [0, 0] on input "All Projects" at bounding box center [0, 0] width 0 height 0
click at [746, 260] on span "Search" at bounding box center [746, 253] width 38 height 16
